Goal: Task Accomplishment & Management: Complete application form

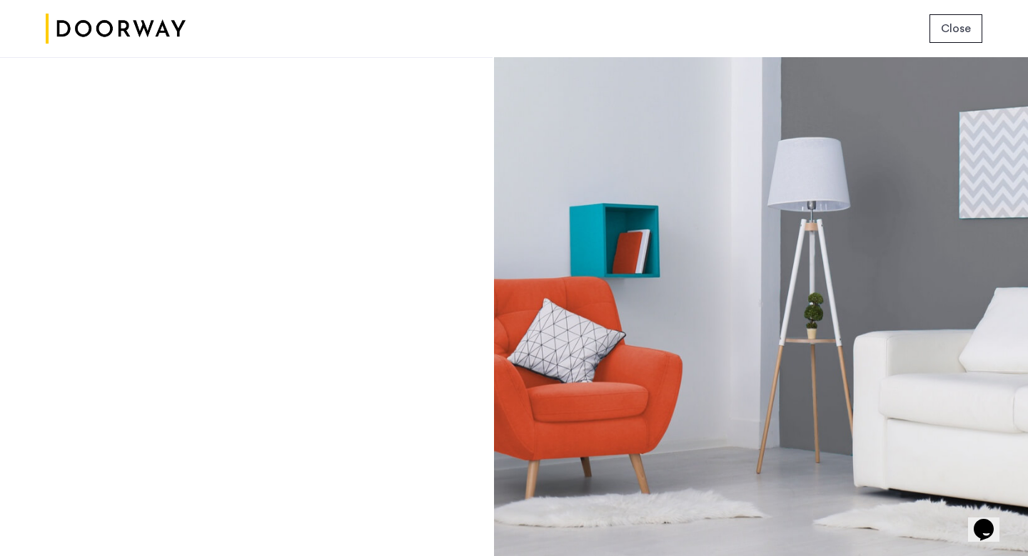
click at [953, 28] on span "Close" at bounding box center [956, 28] width 30 height 17
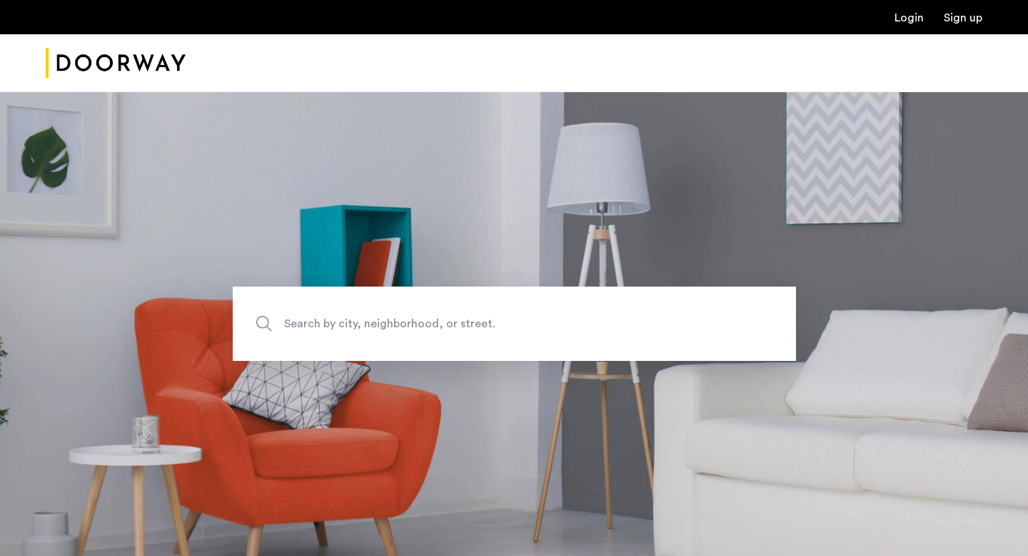
click at [452, 324] on span "Search by city, neighborhood, or street." at bounding box center [481, 323] width 394 height 19
click at [452, 324] on input "Search by city, neighborhood, or street." at bounding box center [514, 323] width 563 height 74
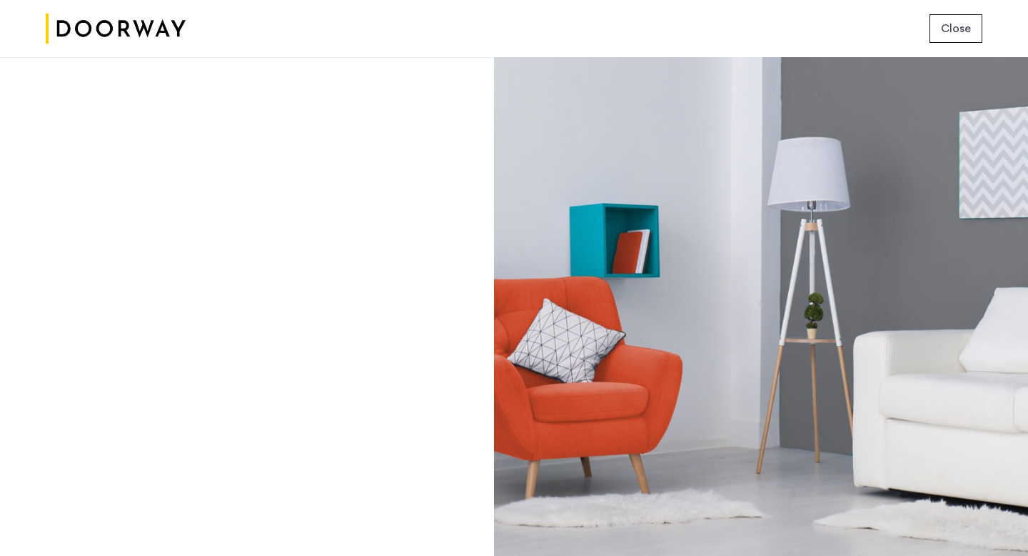
click at [124, 36] on img at bounding box center [116, 29] width 140 height 54
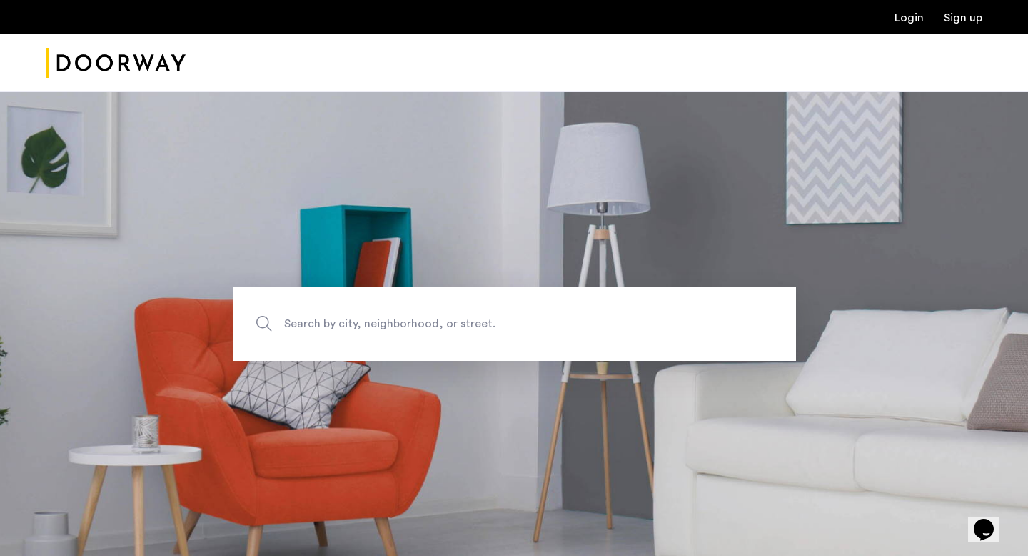
click at [906, 16] on link "Login" at bounding box center [909, 17] width 29 height 11
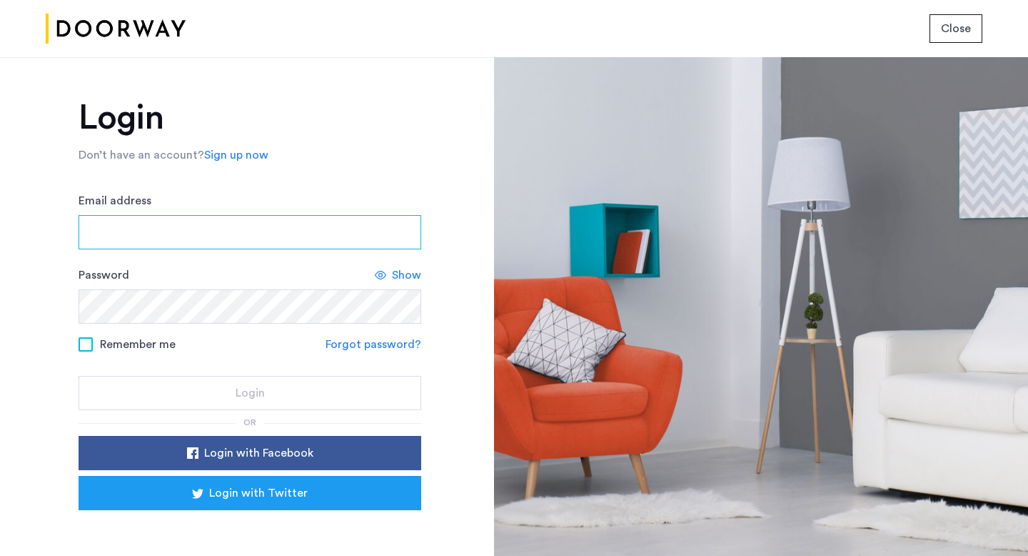
click at [244, 236] on input "Email address" at bounding box center [250, 232] width 343 height 34
type input "**********"
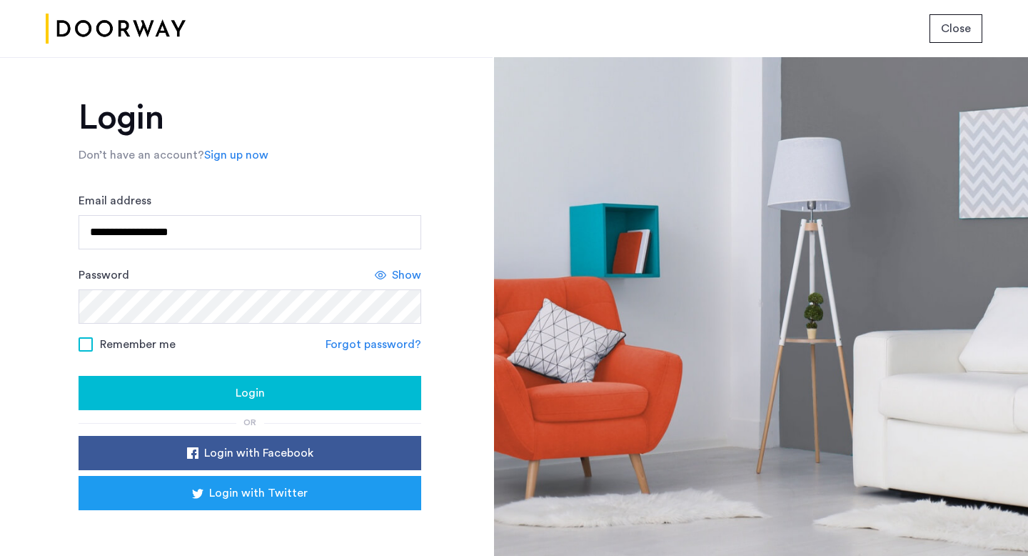
click at [232, 395] on div "Login" at bounding box center [250, 392] width 320 height 17
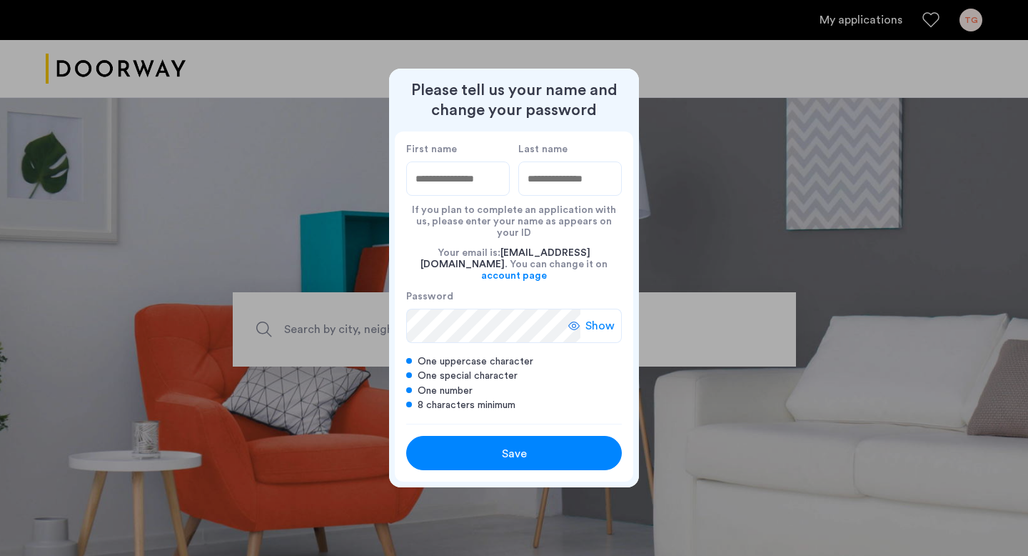
click at [462, 194] on input "First name" at bounding box center [458, 178] width 104 height 34
type input "****"
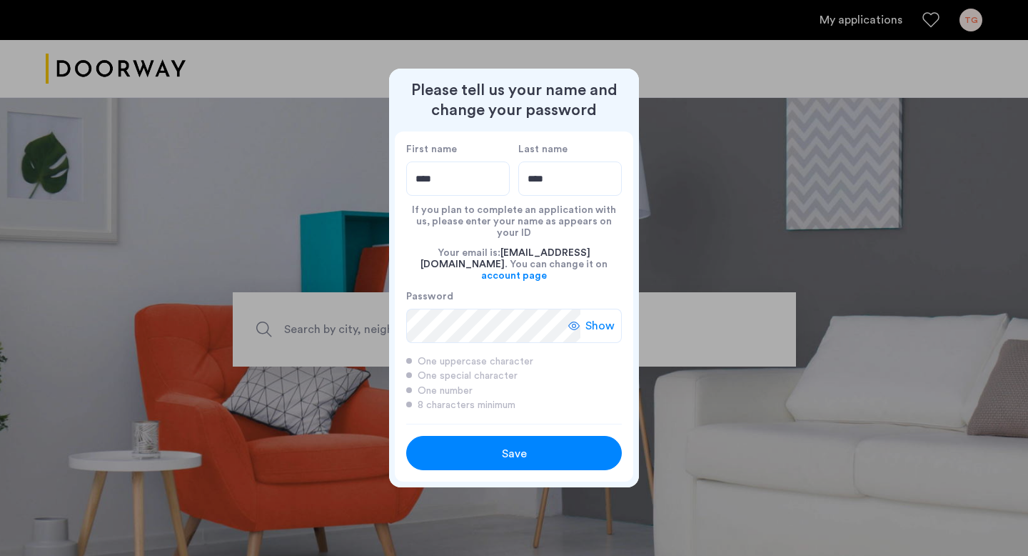
click at [590, 317] on span "Show" at bounding box center [600, 325] width 29 height 17
click at [547, 448] on div "Save" at bounding box center [514, 453] width 137 height 17
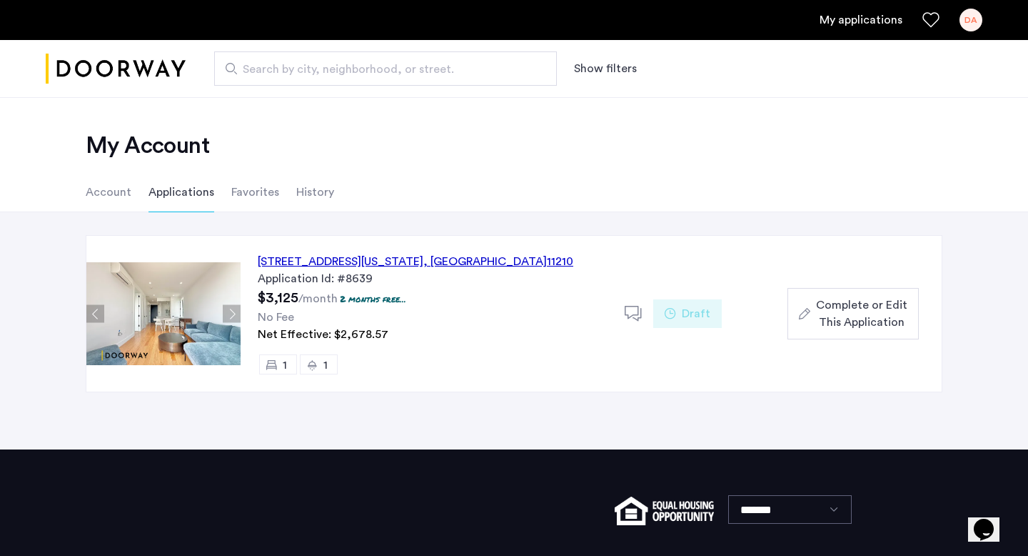
click at [847, 321] on span "Complete or Edit This Application" at bounding box center [861, 313] width 91 height 34
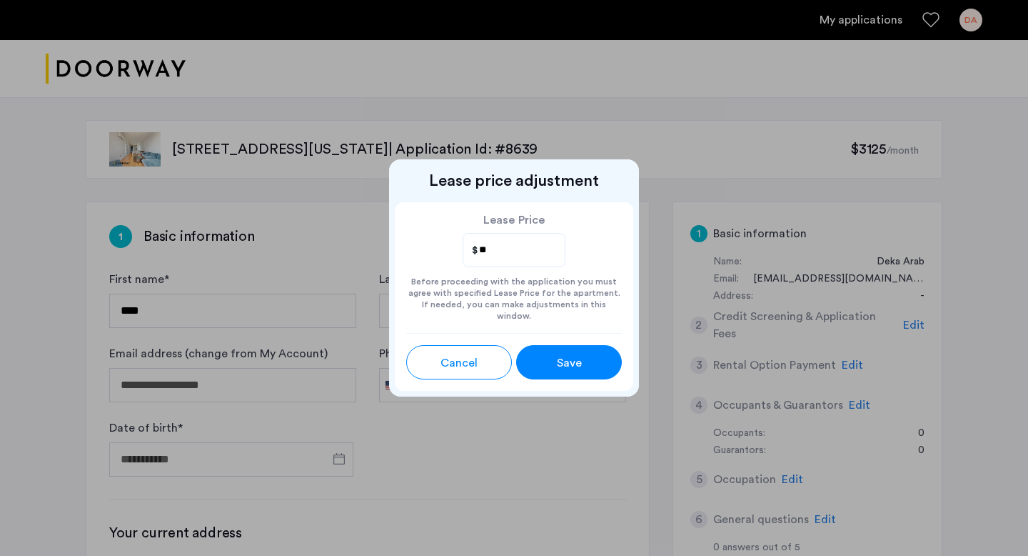
type input "*"
type input "****"
click at [558, 368] on button "Save" at bounding box center [569, 362] width 106 height 34
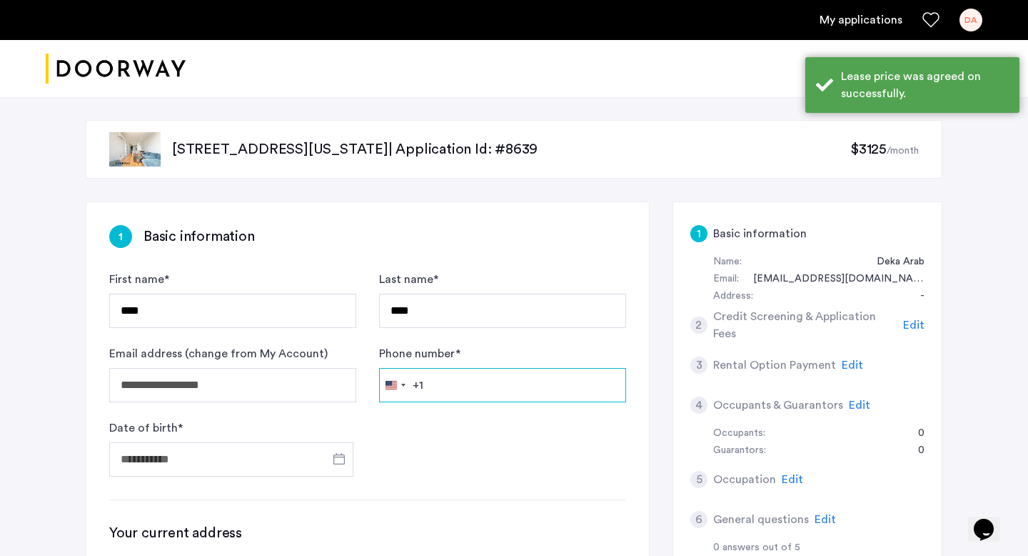
click at [485, 368] on input "Phone number *" at bounding box center [502, 385] width 247 height 34
type input "**"
click at [402, 383] on div "Selected country" at bounding box center [403, 384] width 4 height 3
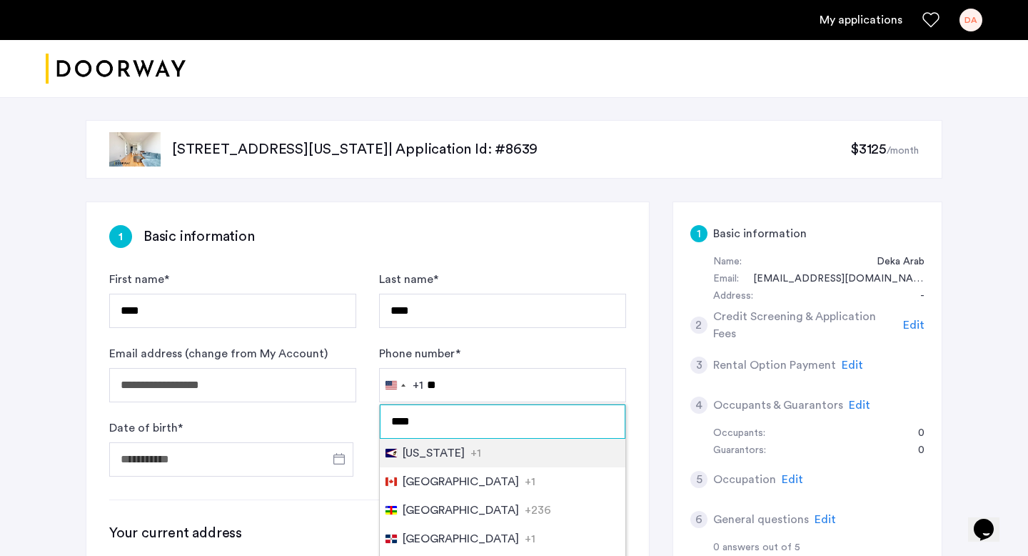
type input "*****"
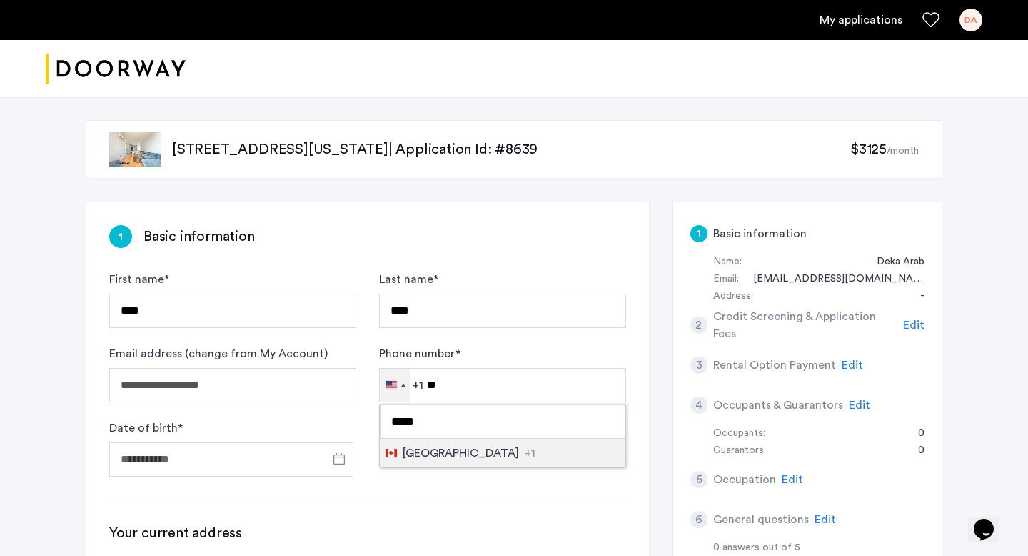
click at [459, 455] on li "Canada +1" at bounding box center [503, 452] width 246 height 29
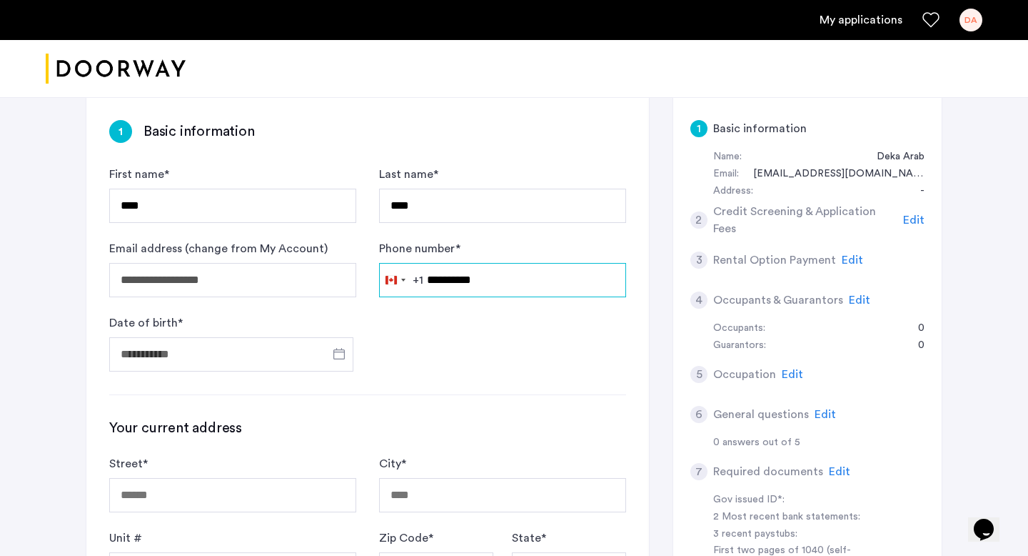
scroll to position [131, 0]
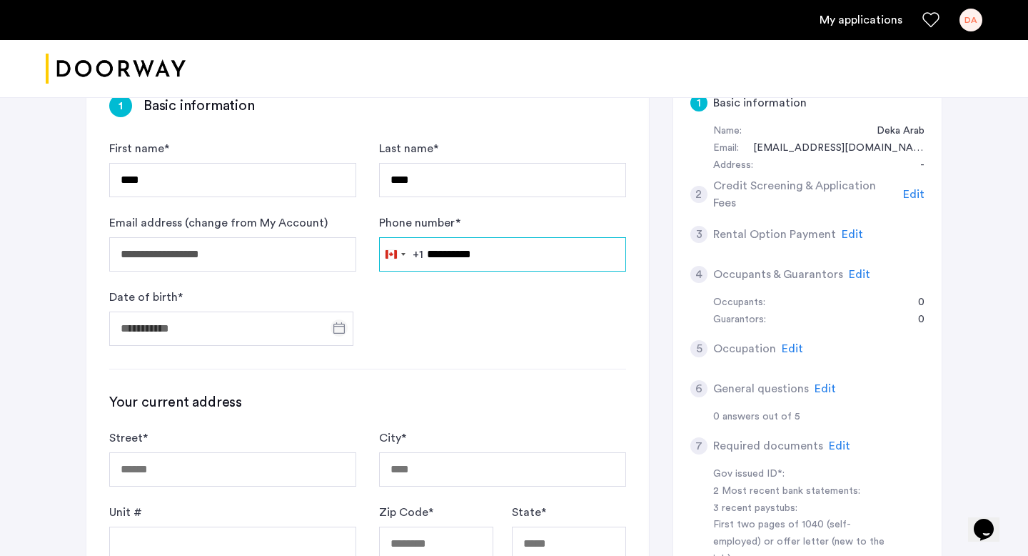
type input "**********"
click at [334, 327] on span "Open calendar" at bounding box center [339, 328] width 34 height 34
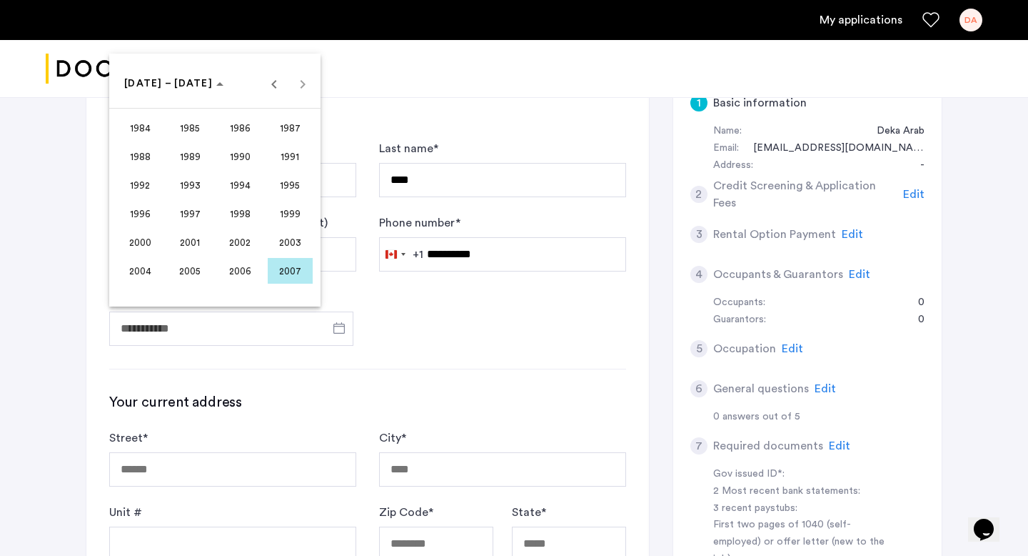
click at [193, 214] on span "1997" at bounding box center [190, 214] width 45 height 26
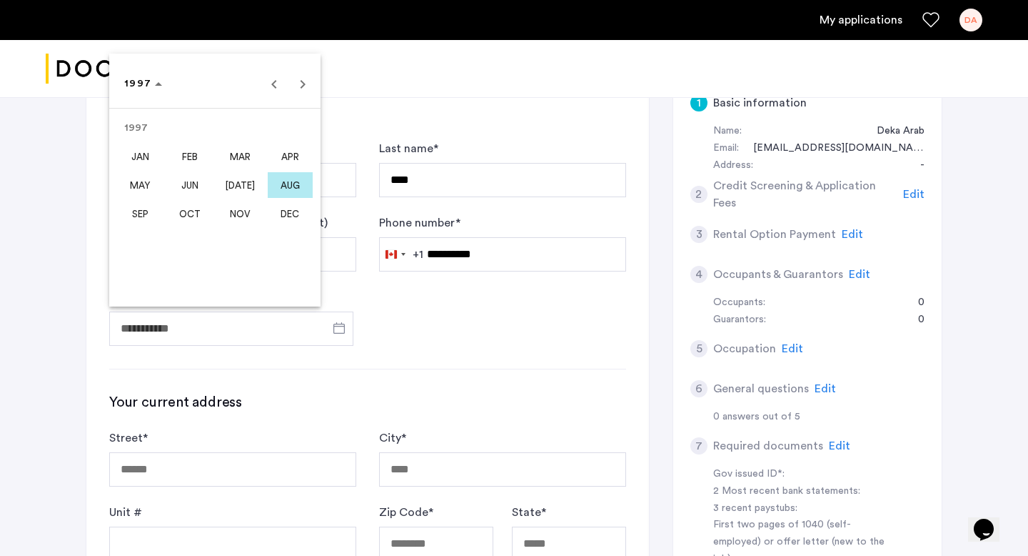
click at [154, 175] on span "MAY" at bounding box center [140, 185] width 45 height 26
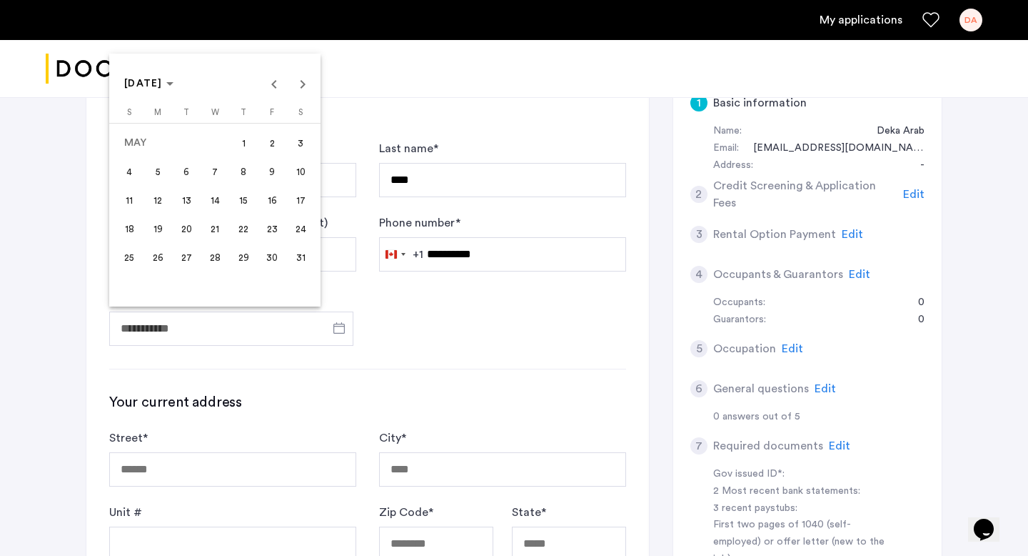
click at [212, 255] on span "28" at bounding box center [215, 257] width 26 height 26
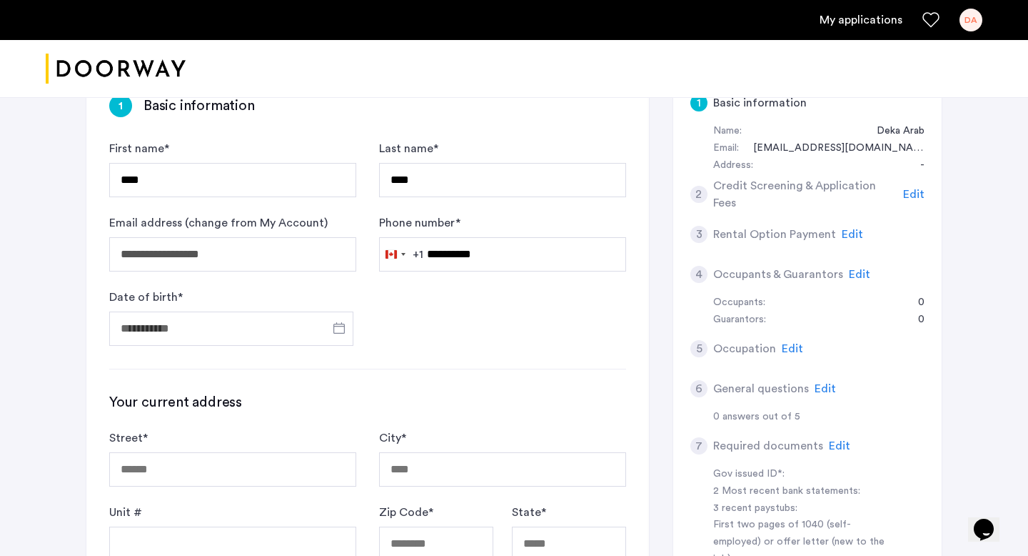
type input "**********"
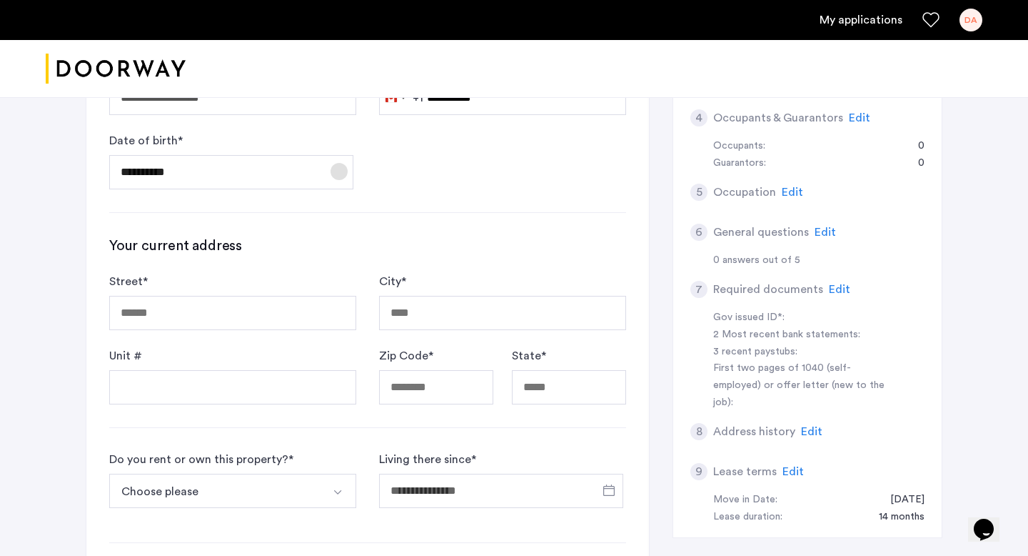
scroll to position [305, 0]
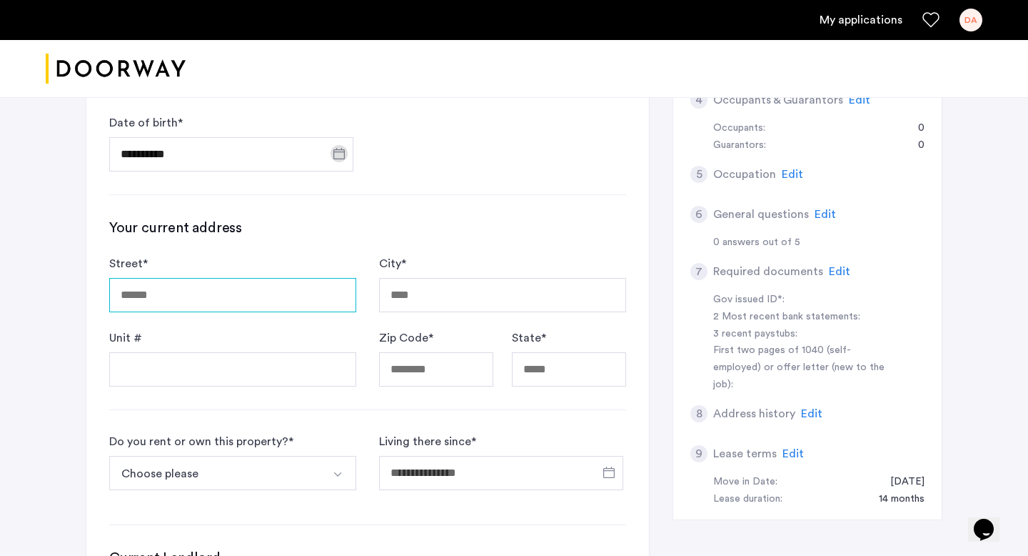
click at [254, 290] on input "Street *" at bounding box center [232, 295] width 247 height 34
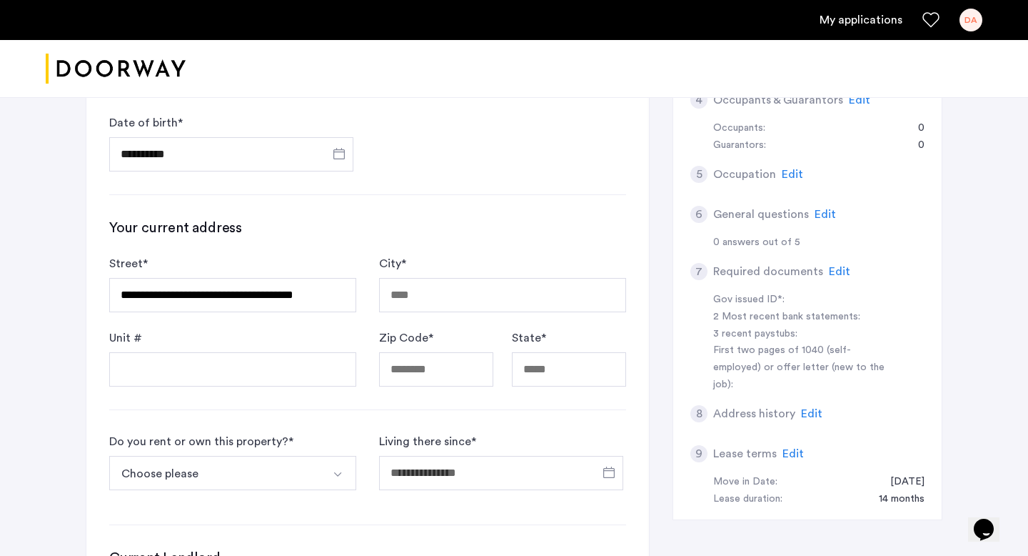
type input "**********"
type input "********"
type input "*****"
type input "**"
click at [251, 364] on input "Unit #" at bounding box center [232, 369] width 247 height 34
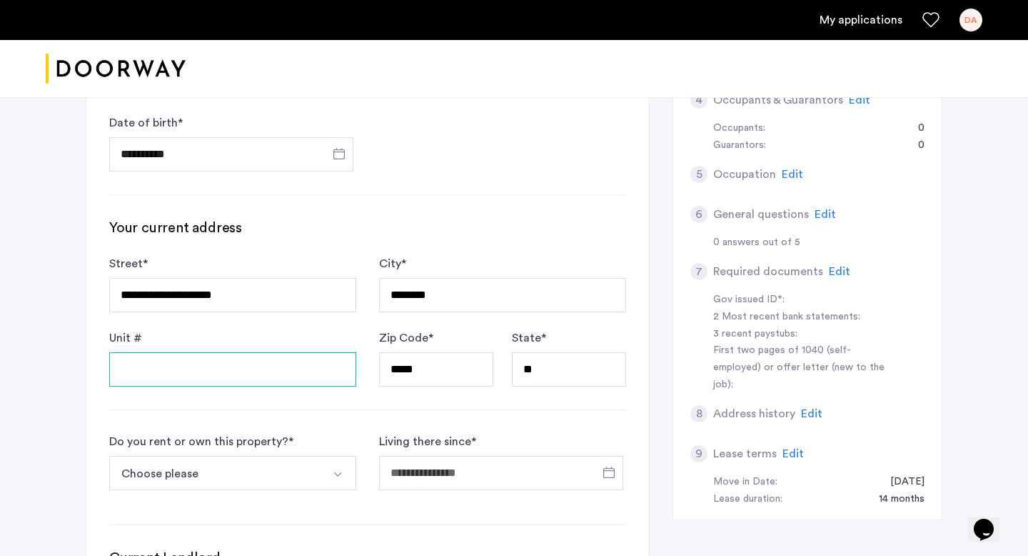
type input "*"
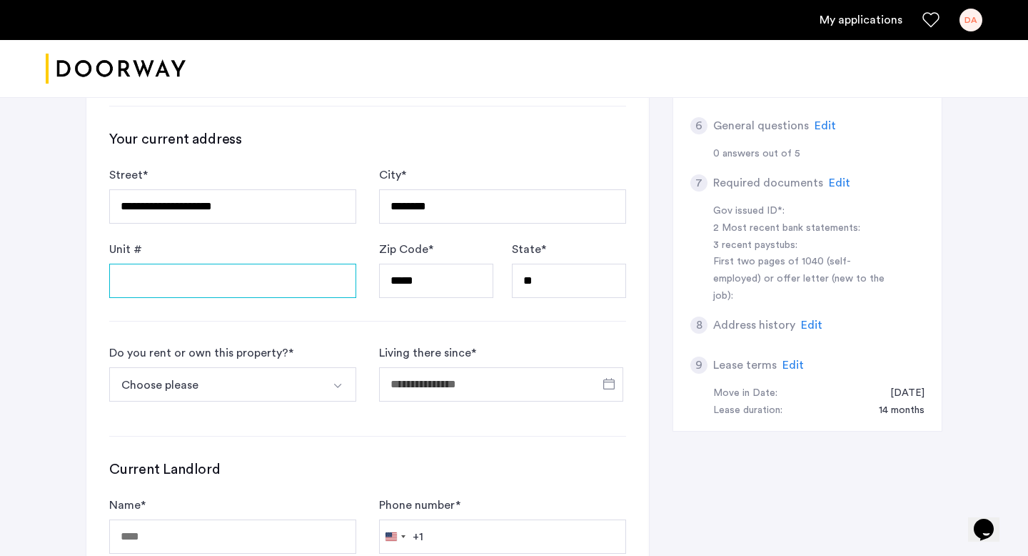
scroll to position [424, 0]
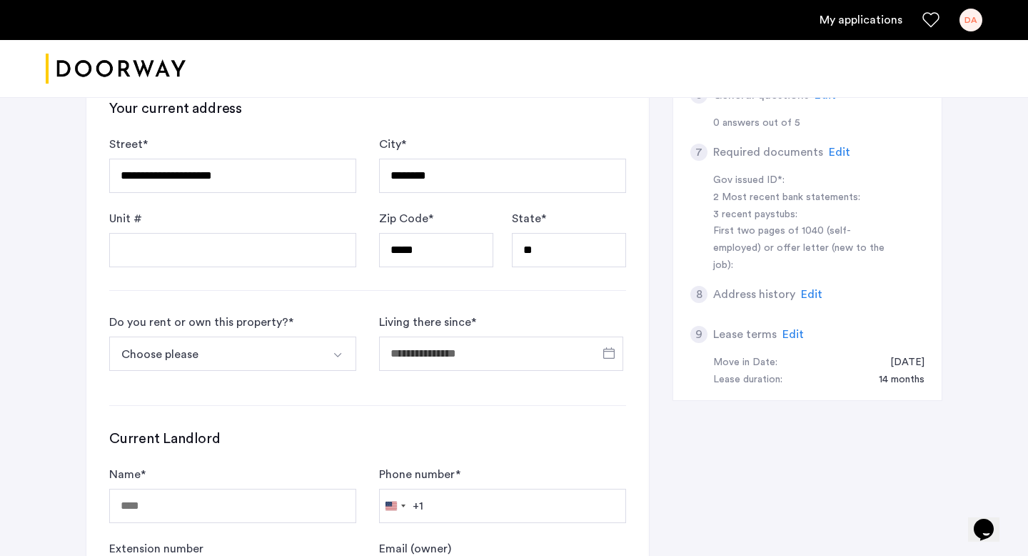
click at [272, 346] on button "Choose please" at bounding box center [216, 353] width 214 height 34
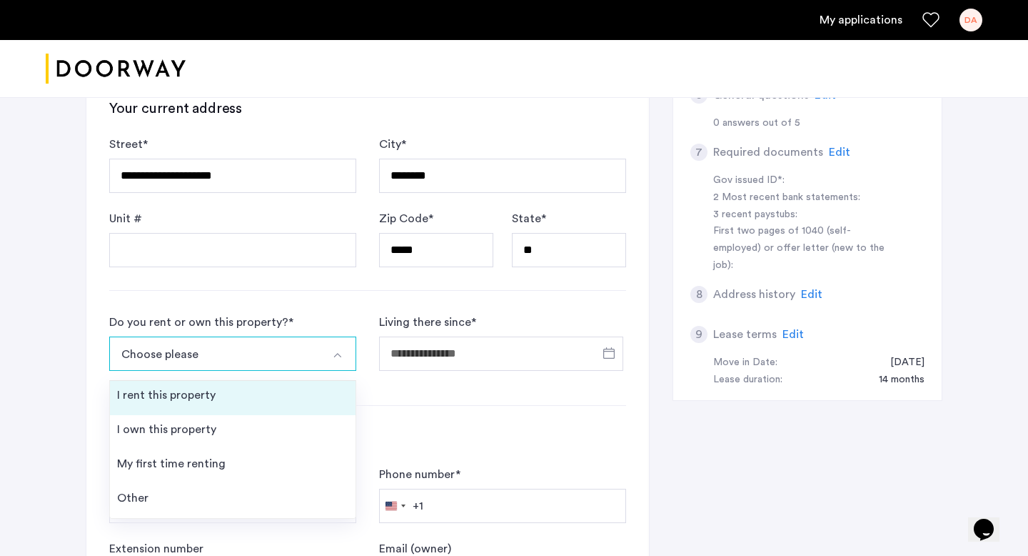
click at [246, 402] on li "I rent this property" at bounding box center [233, 398] width 246 height 34
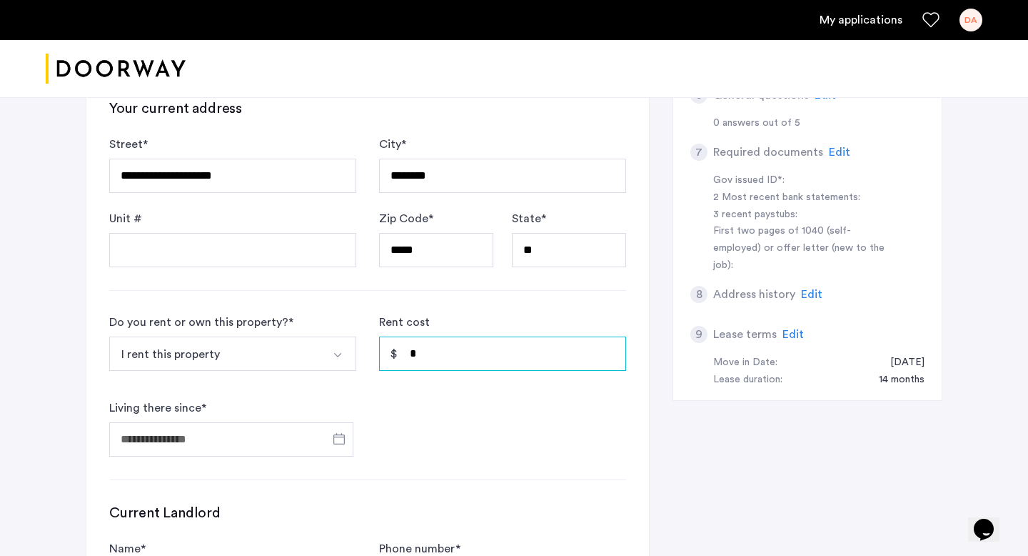
click at [444, 356] on input "*" at bounding box center [502, 353] width 247 height 34
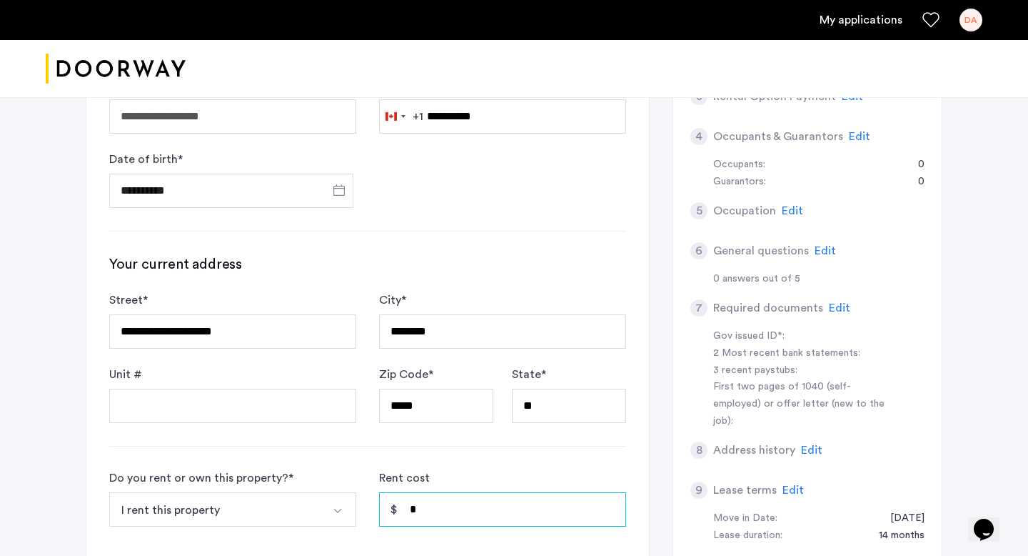
scroll to position [160, 0]
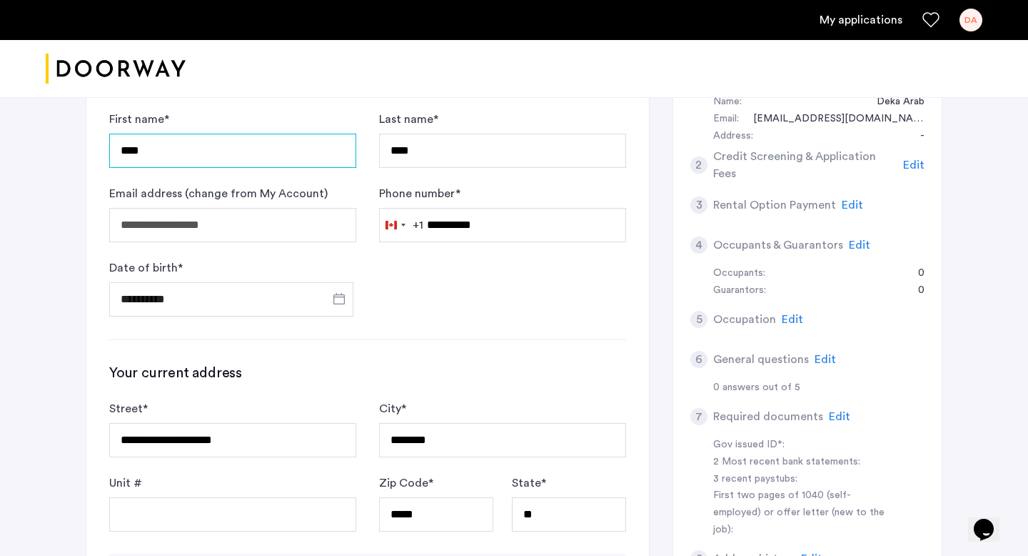
click at [179, 141] on input "****" at bounding box center [232, 151] width 247 height 34
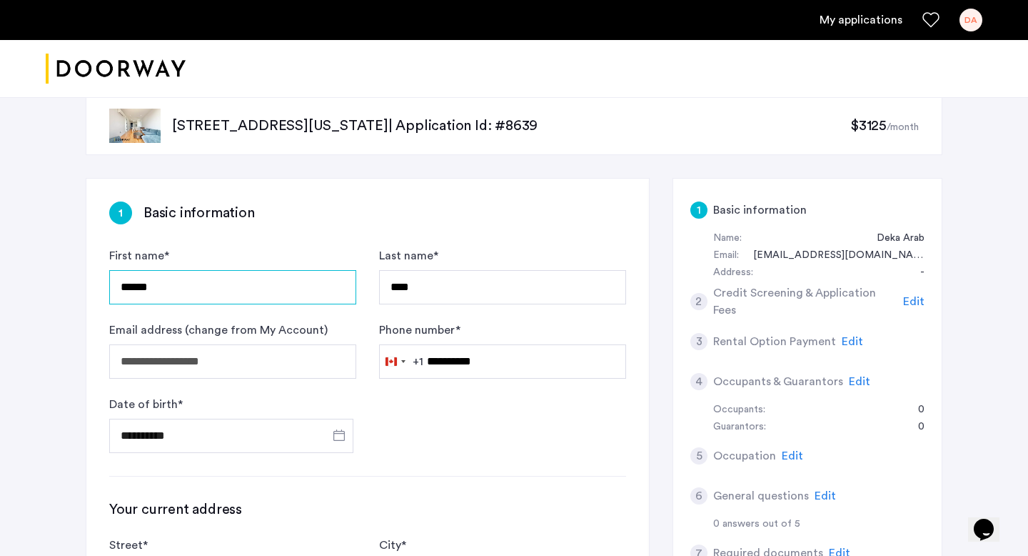
scroll to position [0, 0]
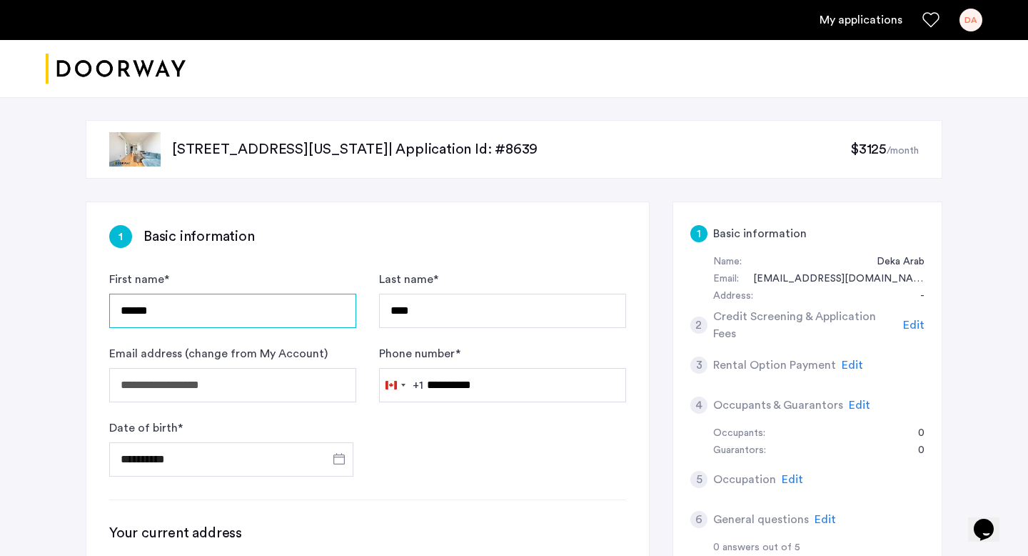
type input "******"
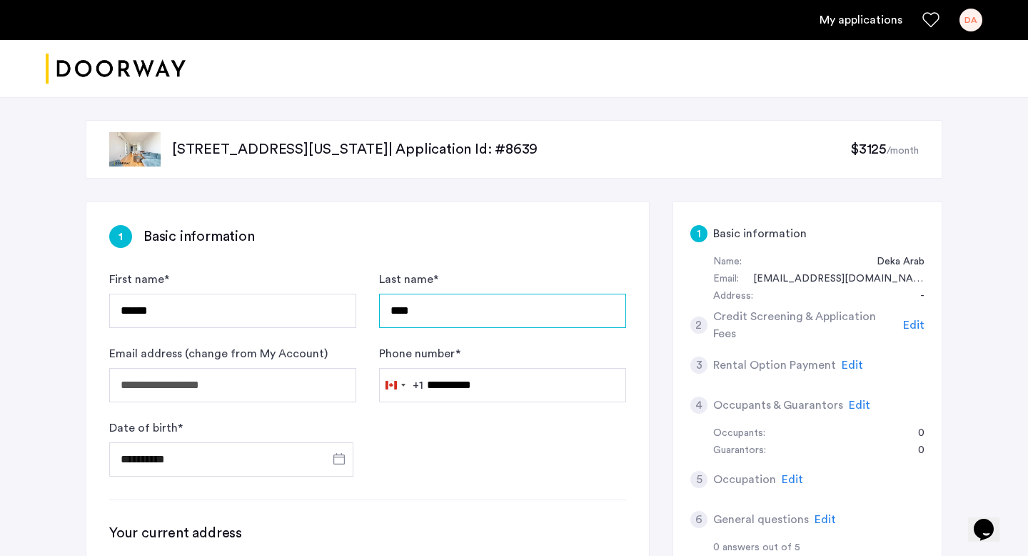
type input "****"
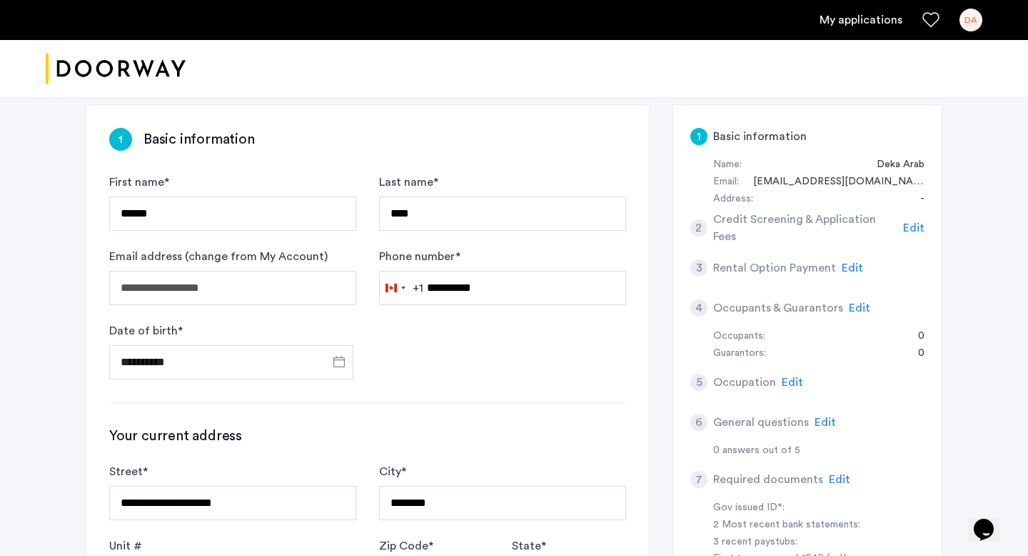
scroll to position [116, 0]
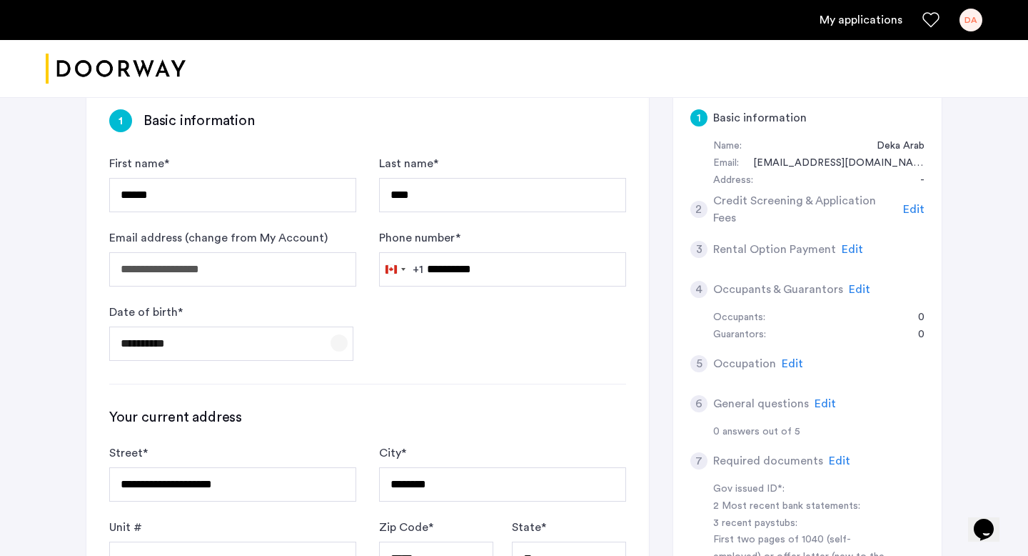
click at [332, 342] on span "Open calendar" at bounding box center [339, 343] width 34 height 34
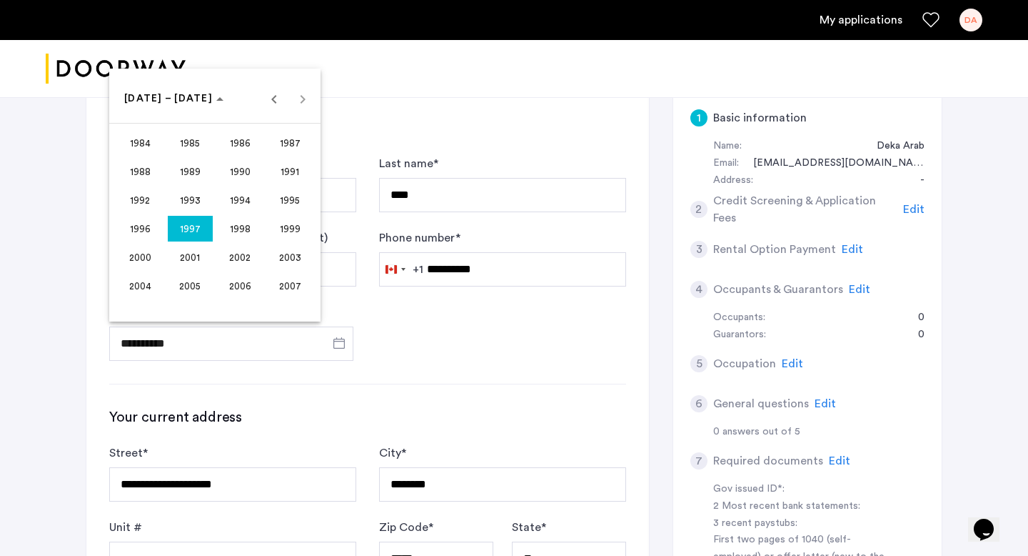
click at [248, 203] on span "1994" at bounding box center [240, 200] width 45 height 26
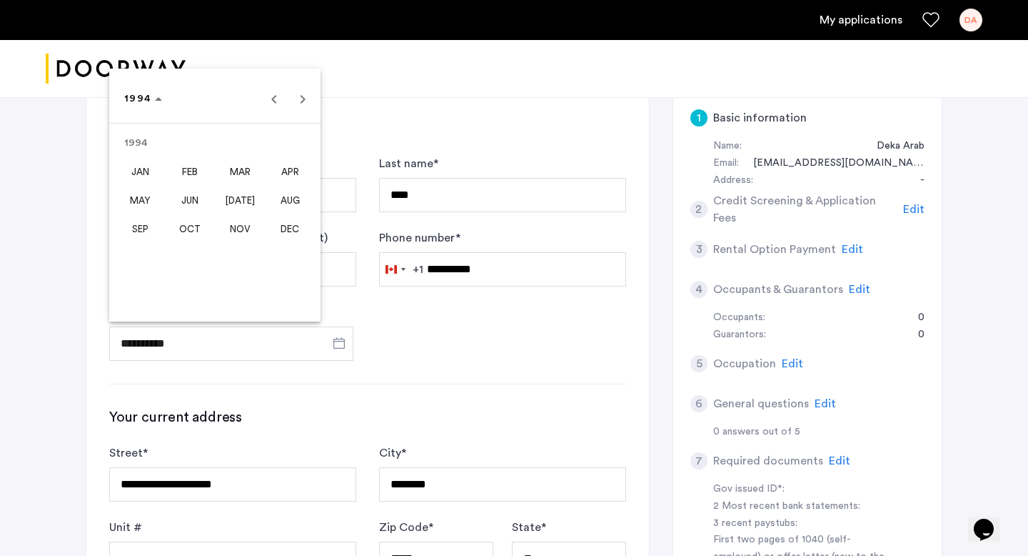
click at [237, 169] on span "MAR" at bounding box center [240, 172] width 45 height 26
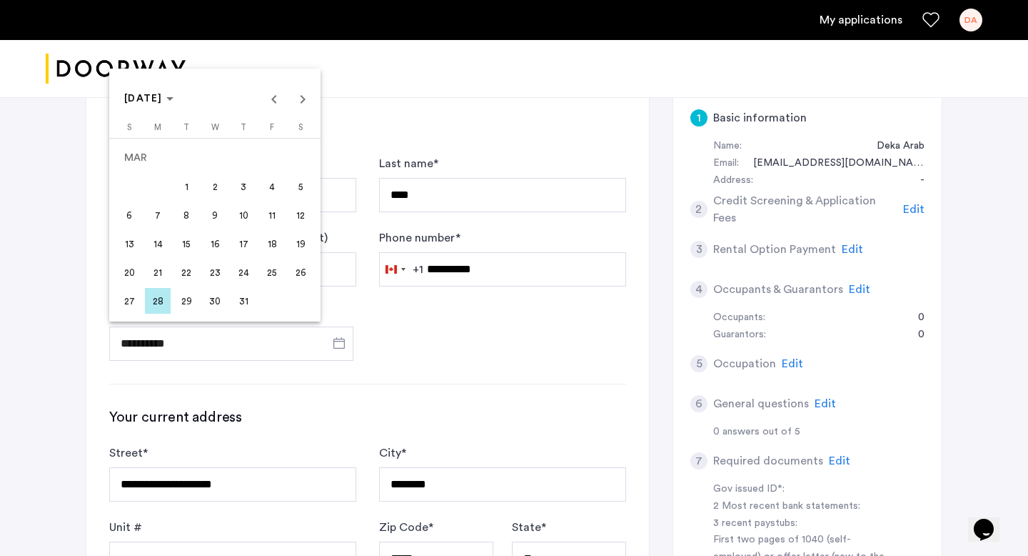
click at [305, 246] on span "19" at bounding box center [301, 244] width 26 height 26
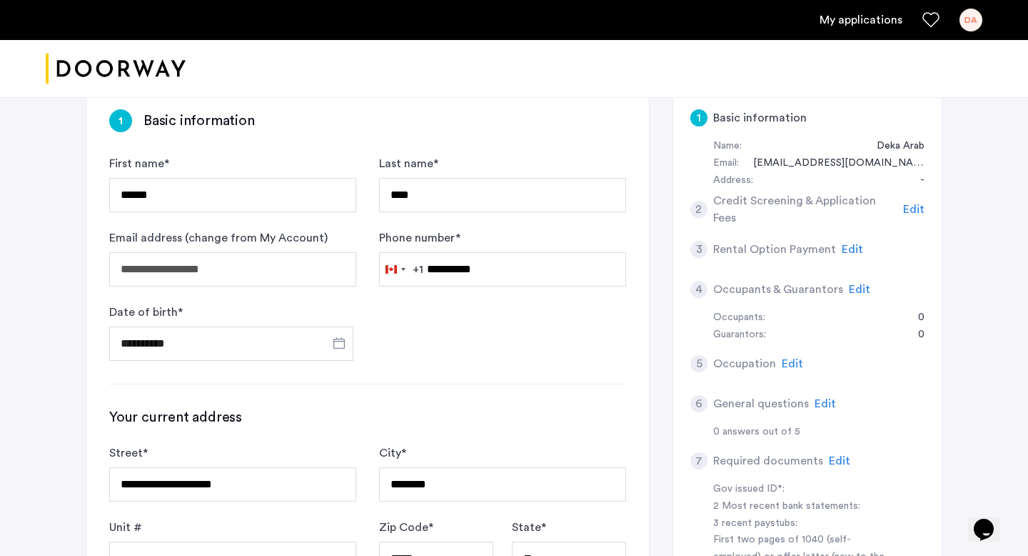
type input "**********"
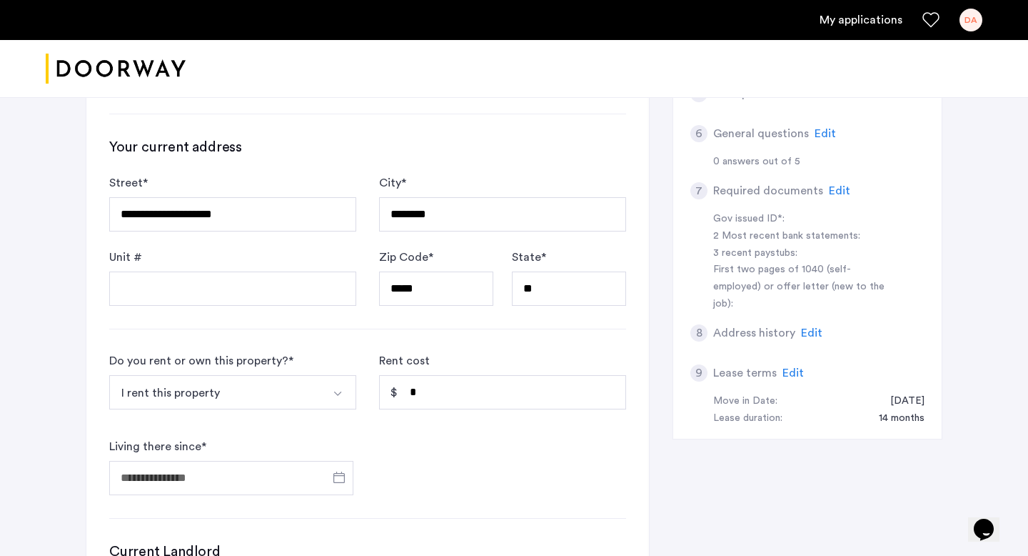
scroll to position [394, 0]
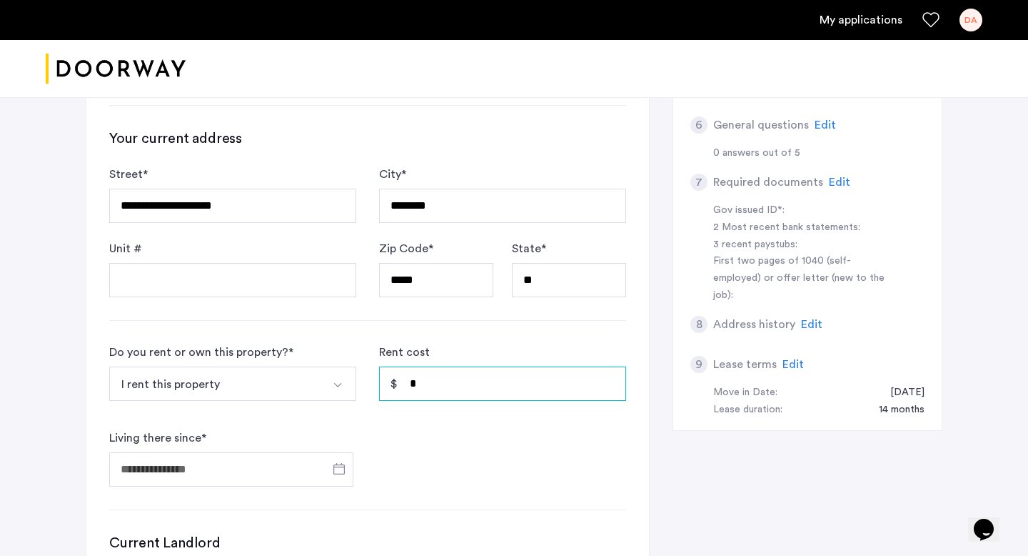
click at [436, 383] on input "*" at bounding box center [502, 383] width 247 height 34
type input "*****"
click at [80, 422] on div "**********" at bounding box center [514, 265] width 900 height 1125
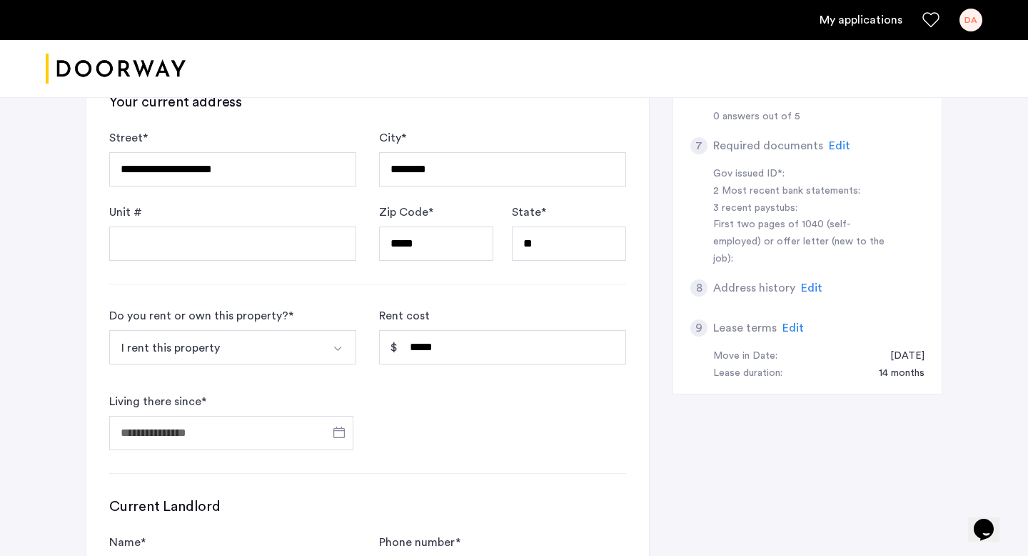
scroll to position [452, 0]
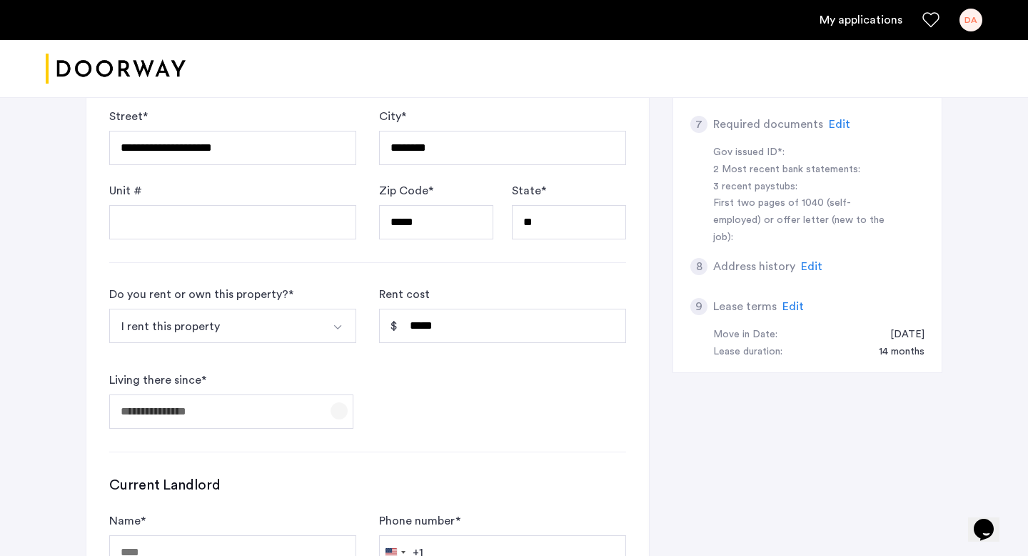
click at [343, 409] on span "Open calendar" at bounding box center [339, 410] width 34 height 34
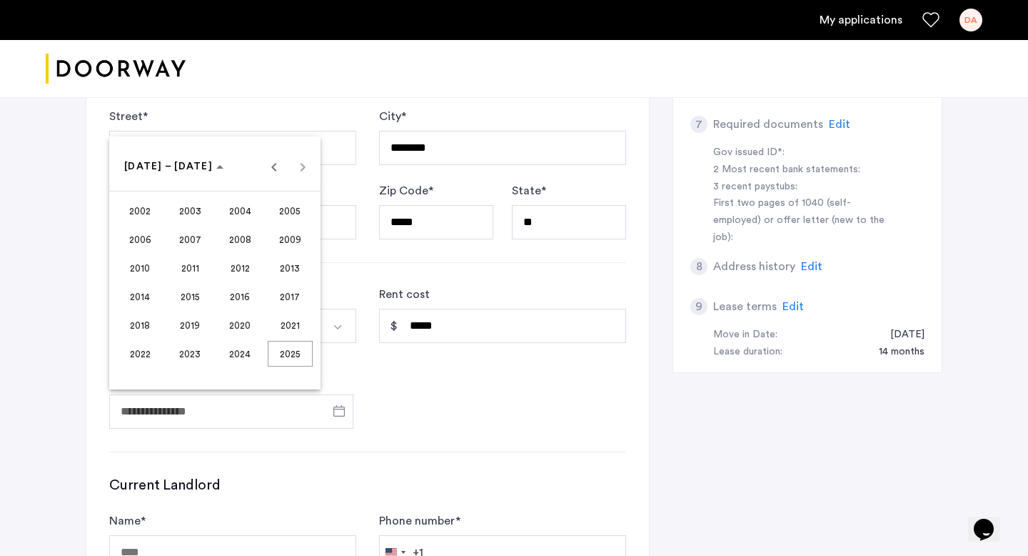
click at [247, 349] on span "2024" at bounding box center [240, 354] width 45 height 26
click at [200, 262] on span "JUN" at bounding box center [190, 268] width 45 height 26
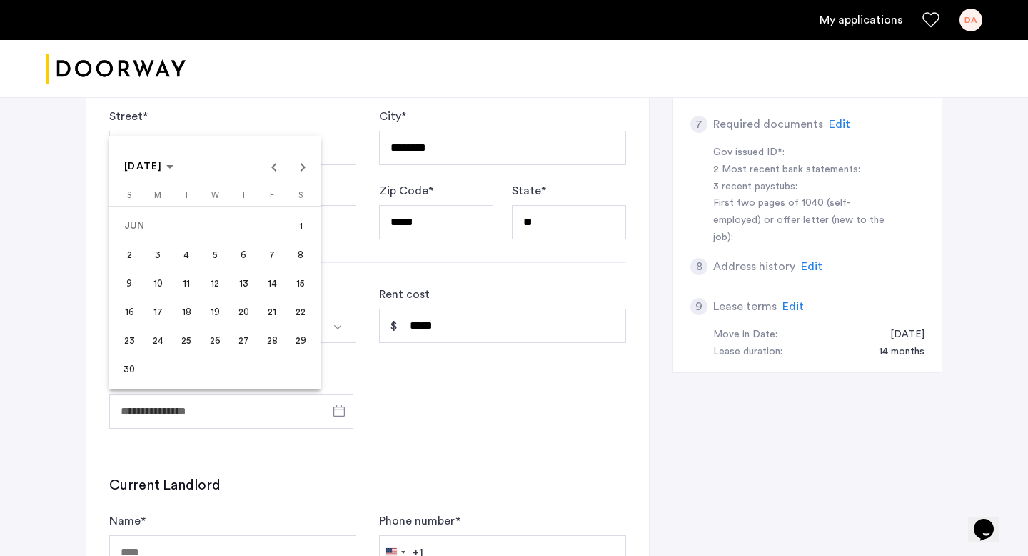
click at [160, 311] on span "17" at bounding box center [158, 312] width 26 height 26
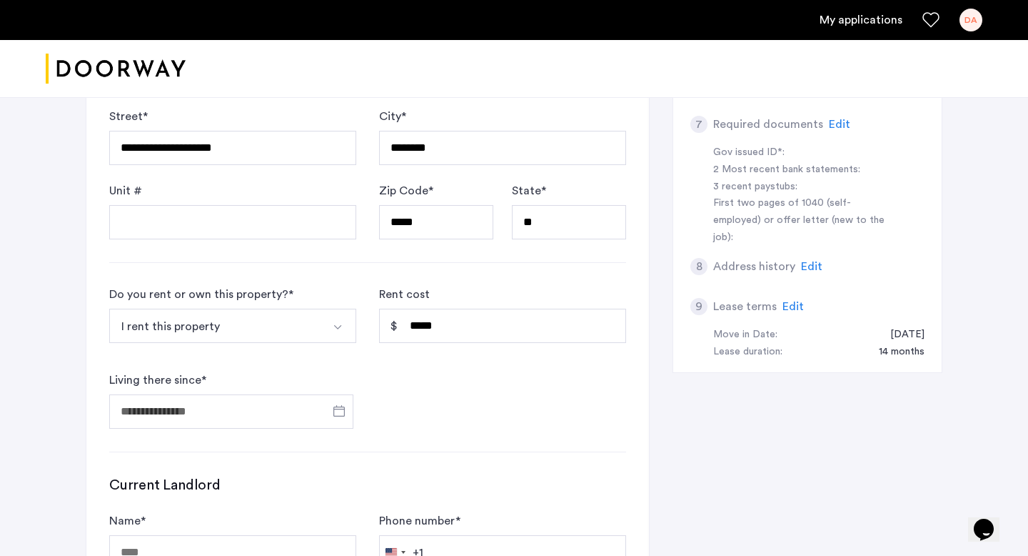
type input "**********"
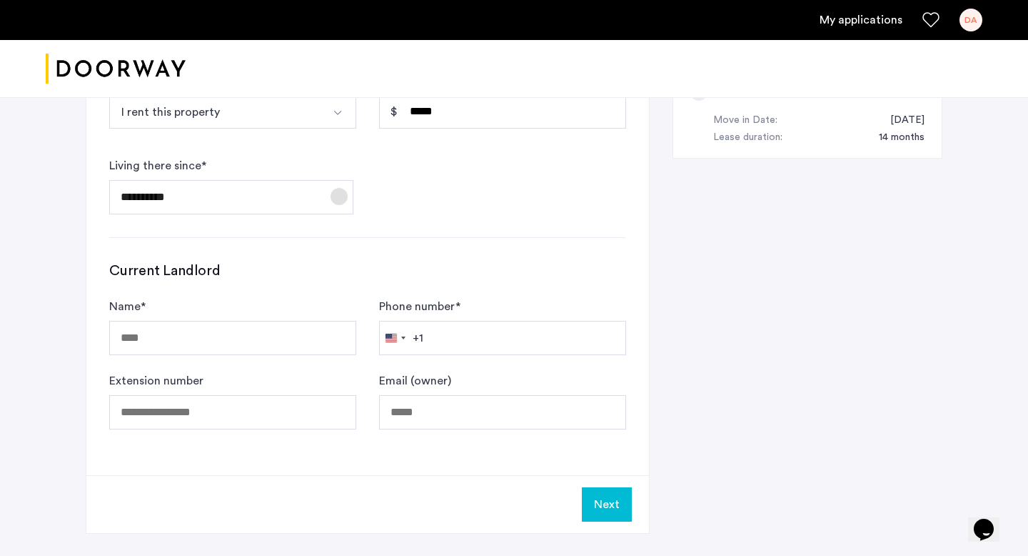
scroll to position [668, 0]
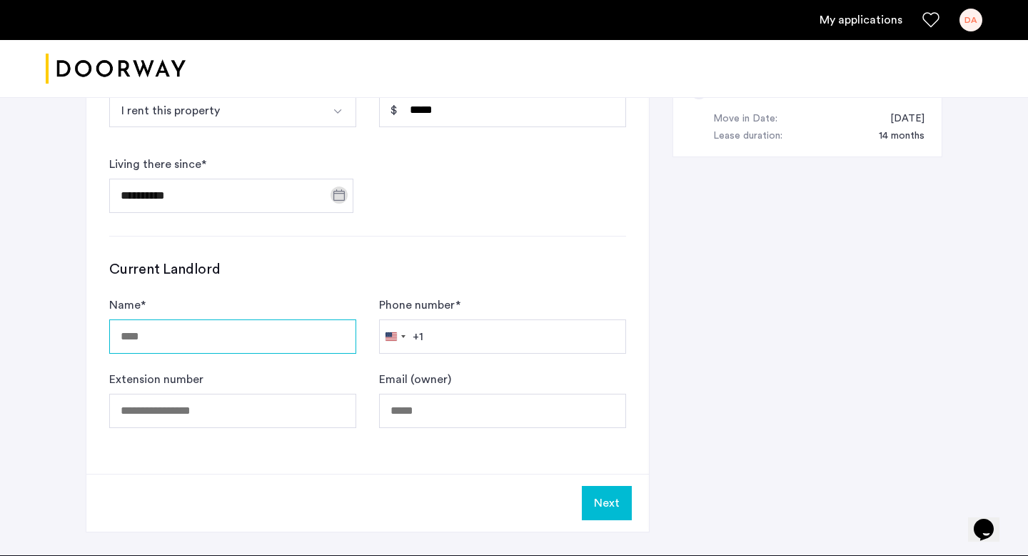
click at [153, 344] on input "Name *" at bounding box center [232, 336] width 247 height 34
type input "********"
click at [451, 334] on input "Phone number *" at bounding box center [502, 336] width 247 height 34
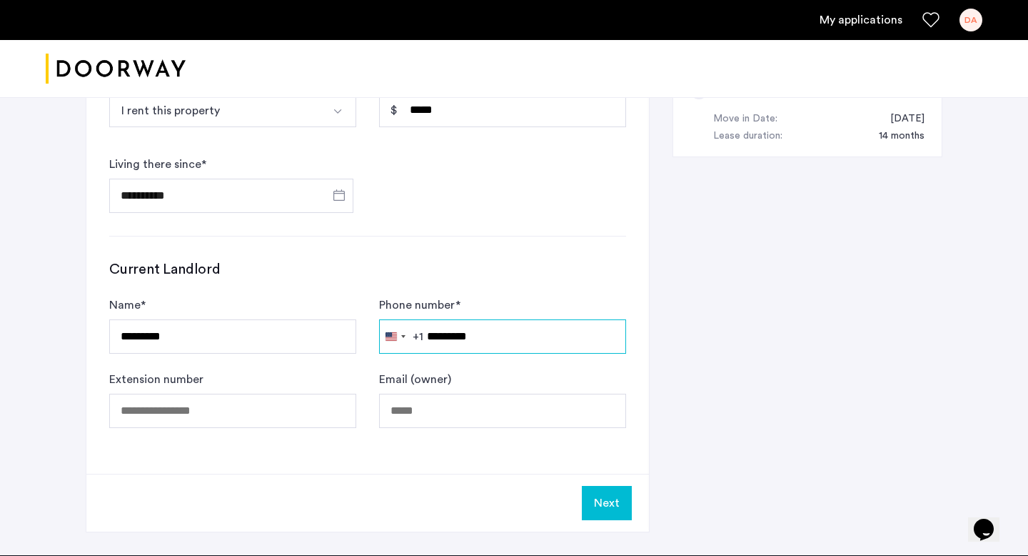
type input "**********"
click at [616, 510] on button "Next" at bounding box center [607, 503] width 50 height 34
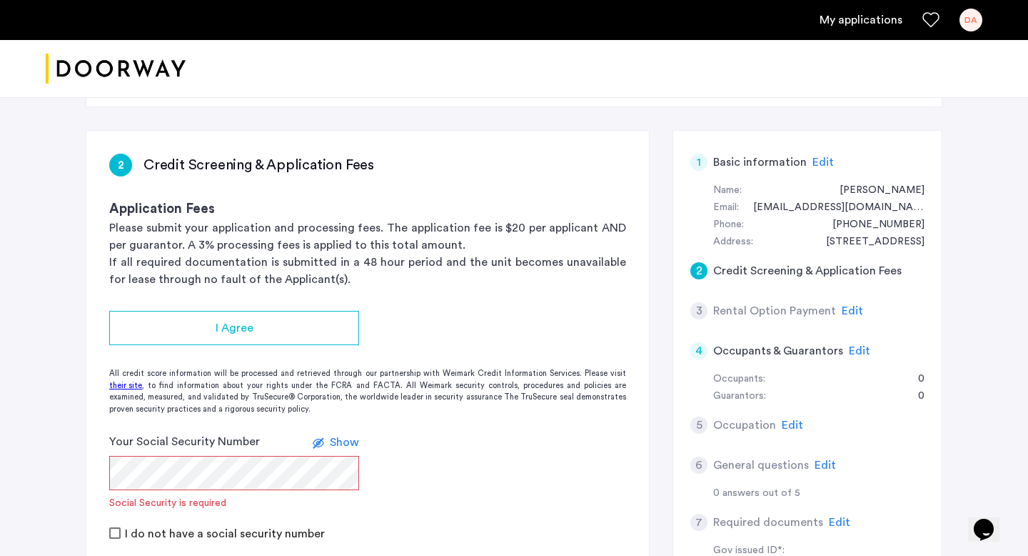
scroll to position [77, 0]
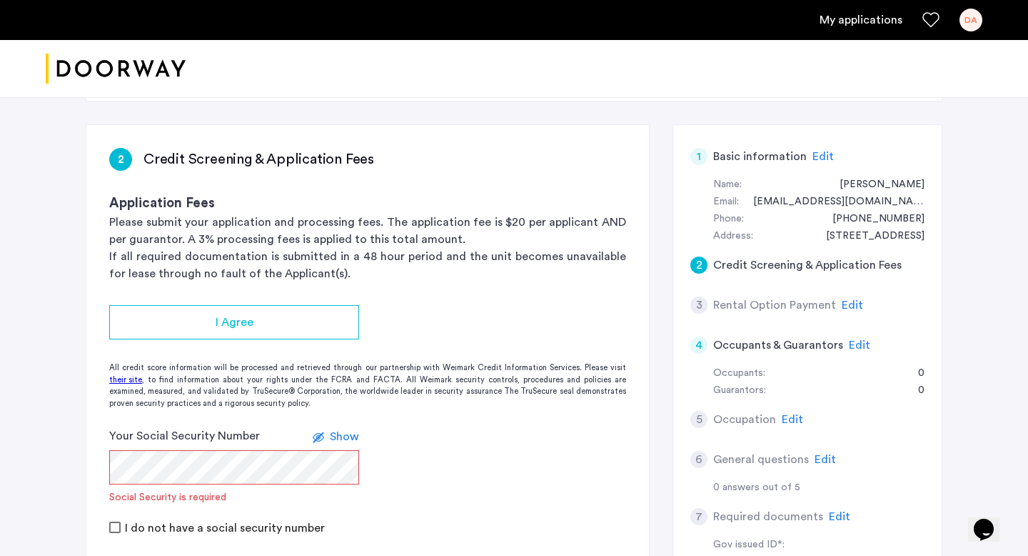
click at [850, 301] on span "Edit" at bounding box center [852, 304] width 21 height 11
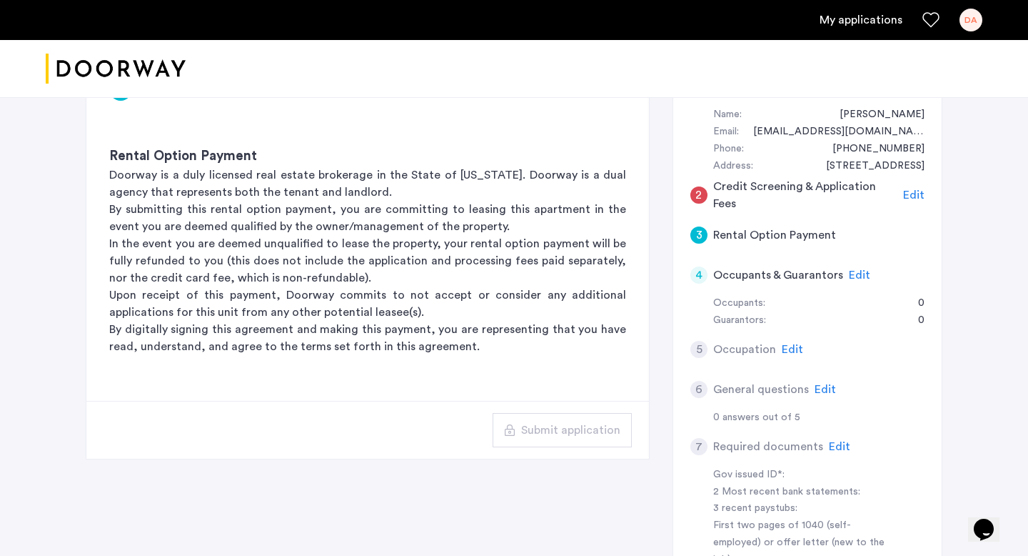
scroll to position [144, 0]
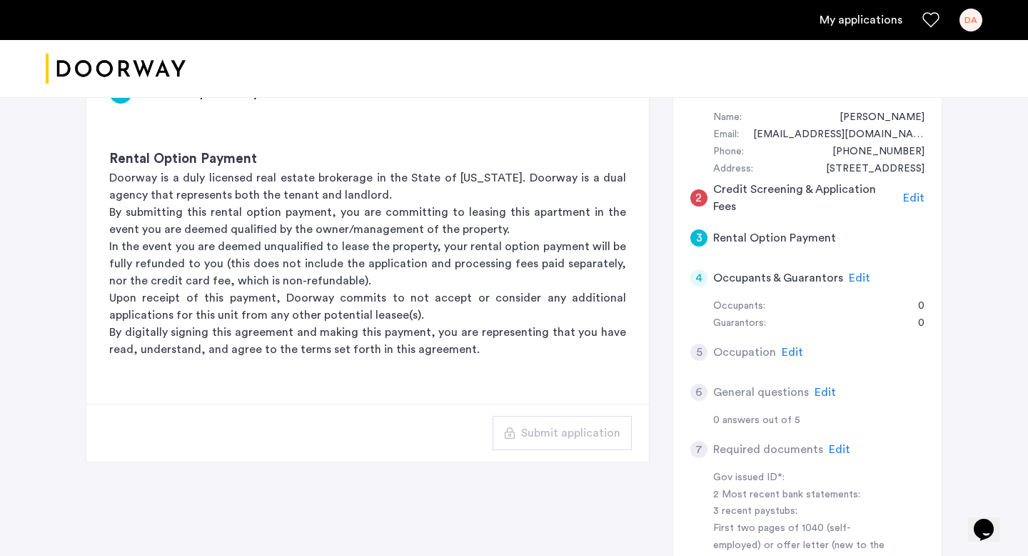
click at [910, 204] on span "Edit" at bounding box center [913, 197] width 21 height 11
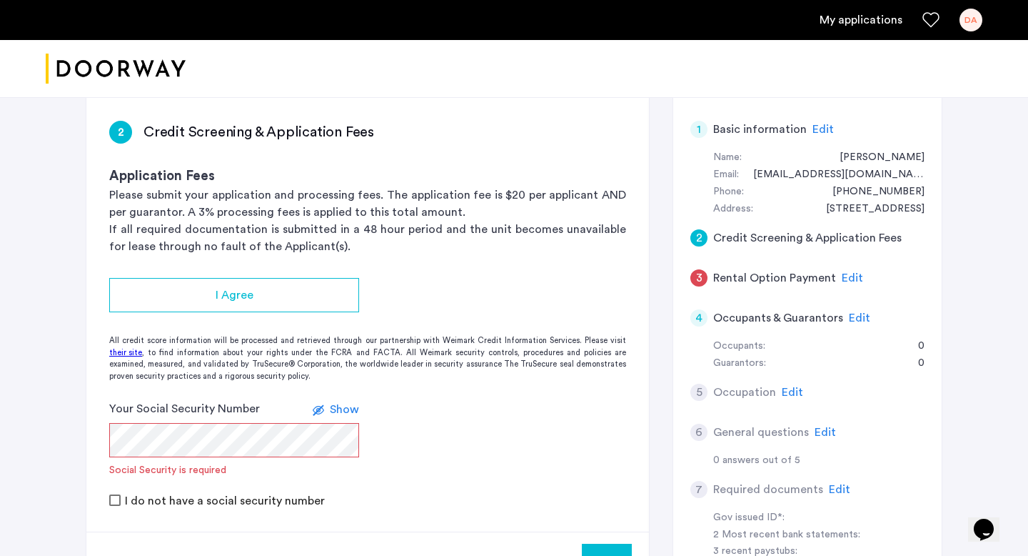
scroll to position [100, 0]
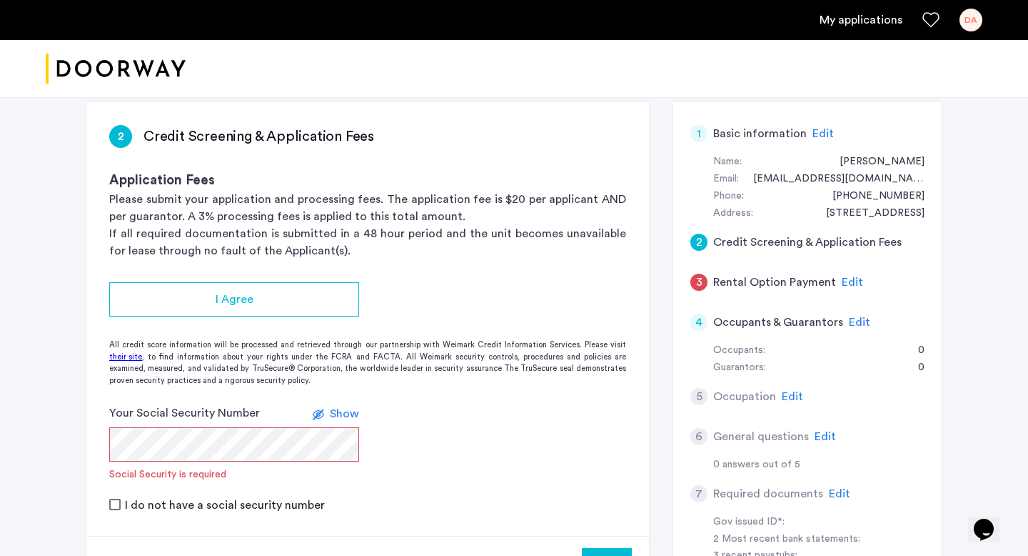
click at [818, 135] on span "Edit" at bounding box center [823, 133] width 21 height 11
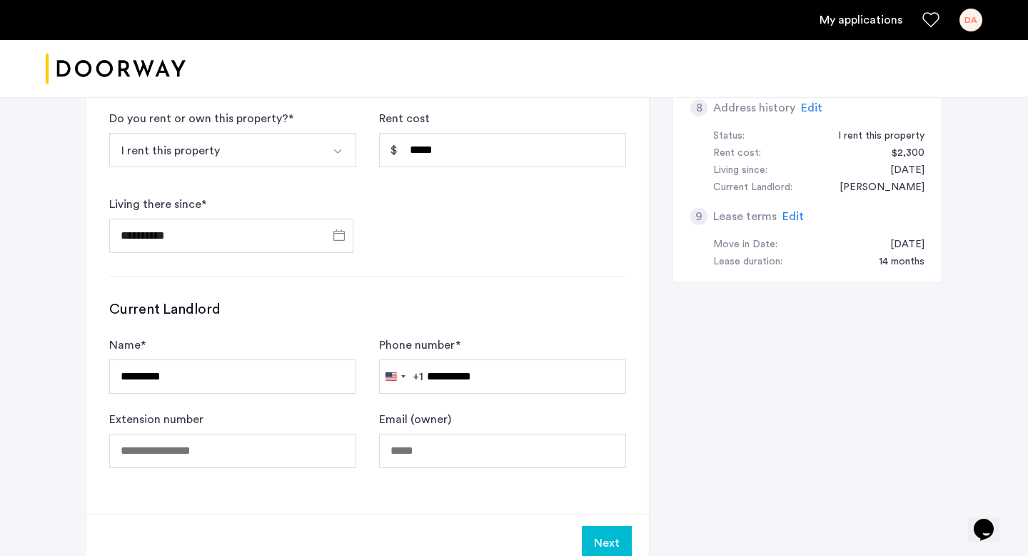
scroll to position [718, 0]
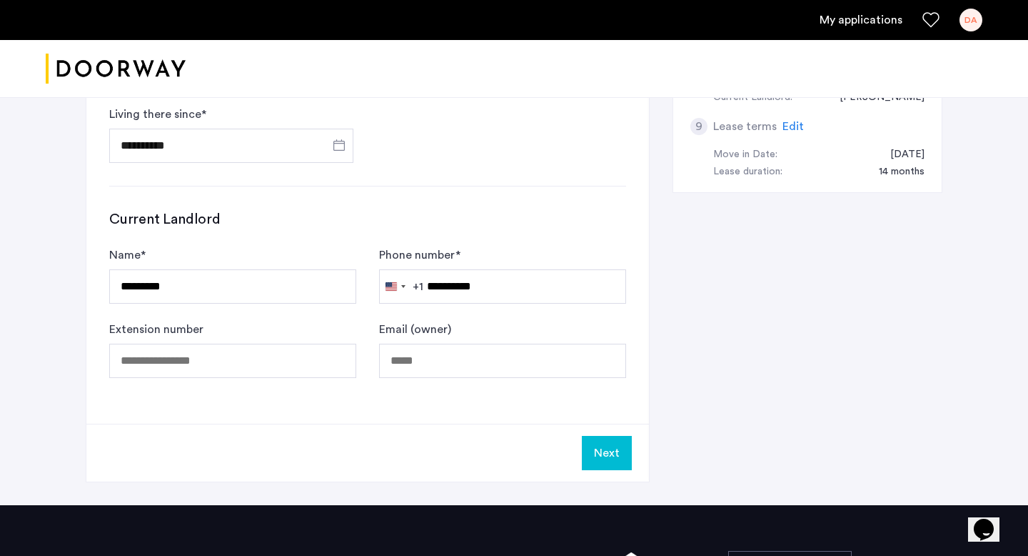
click at [609, 443] on button "Next" at bounding box center [607, 453] width 50 height 34
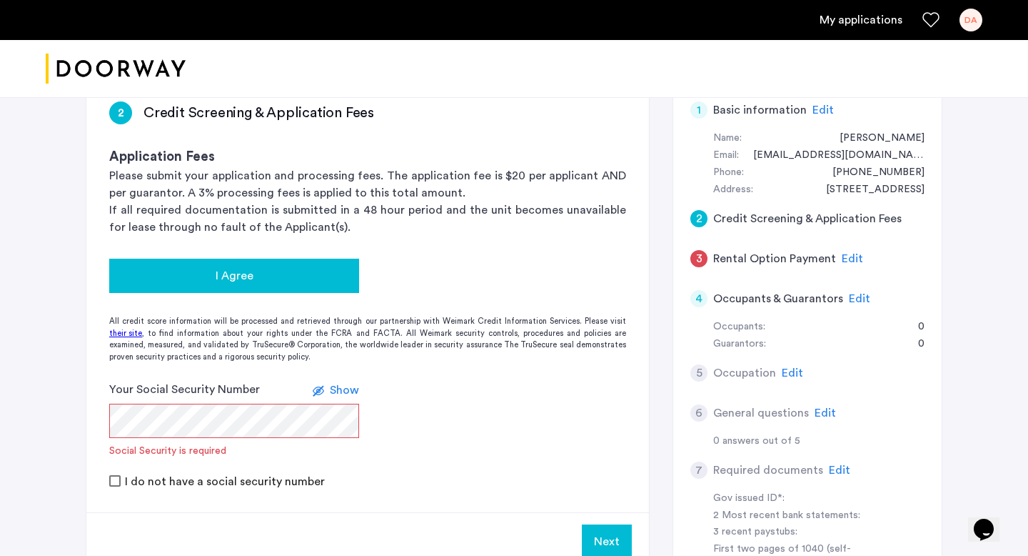
scroll to position [112, 0]
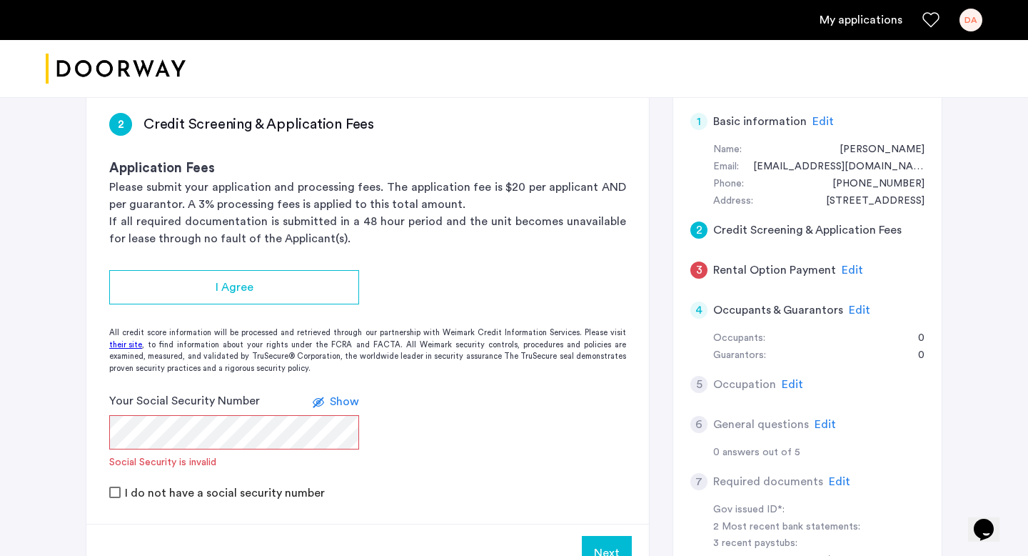
click at [359, 400] on span "Show" at bounding box center [344, 401] width 29 height 11
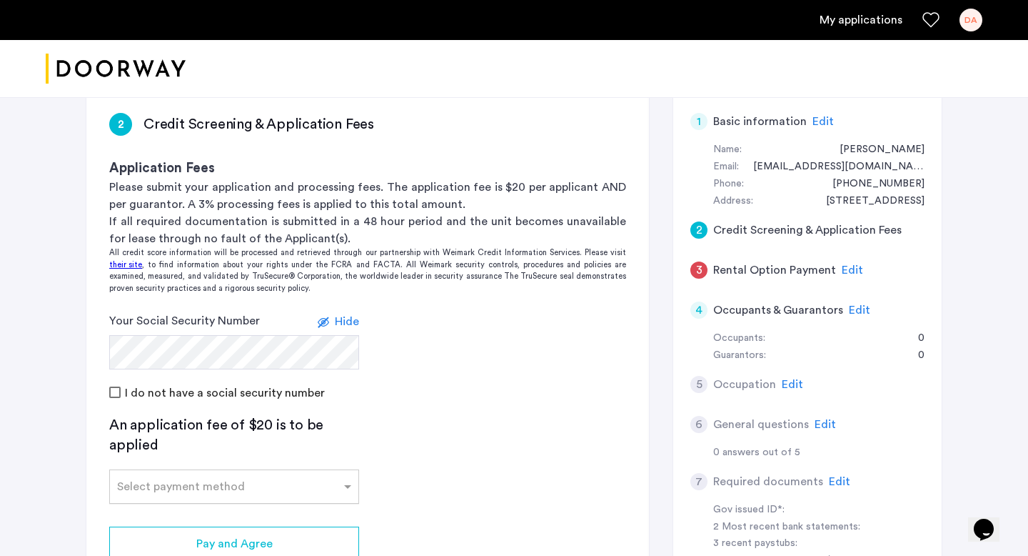
click at [194, 488] on input "text" at bounding box center [220, 483] width 206 height 10
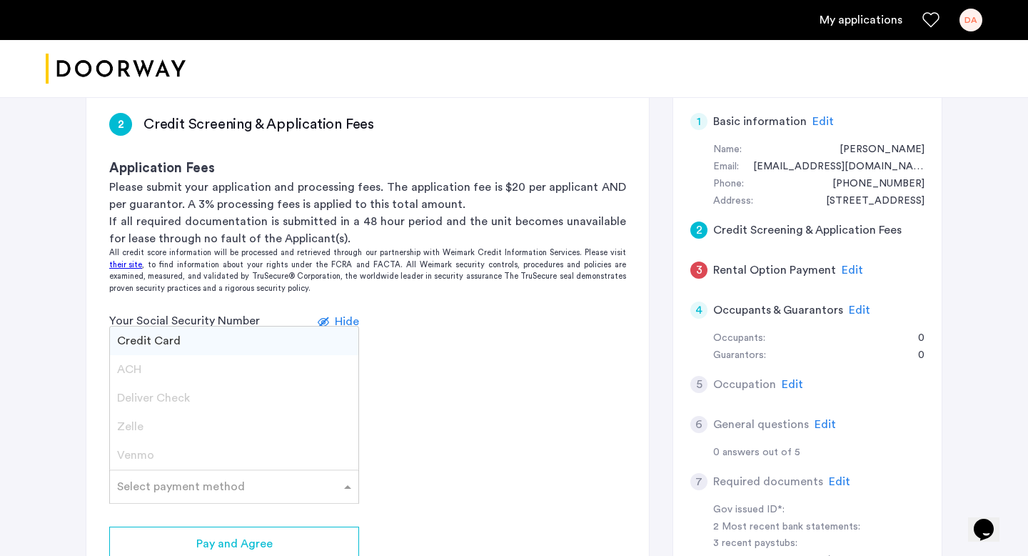
click at [204, 335] on div "Credit Card" at bounding box center [234, 340] width 249 height 29
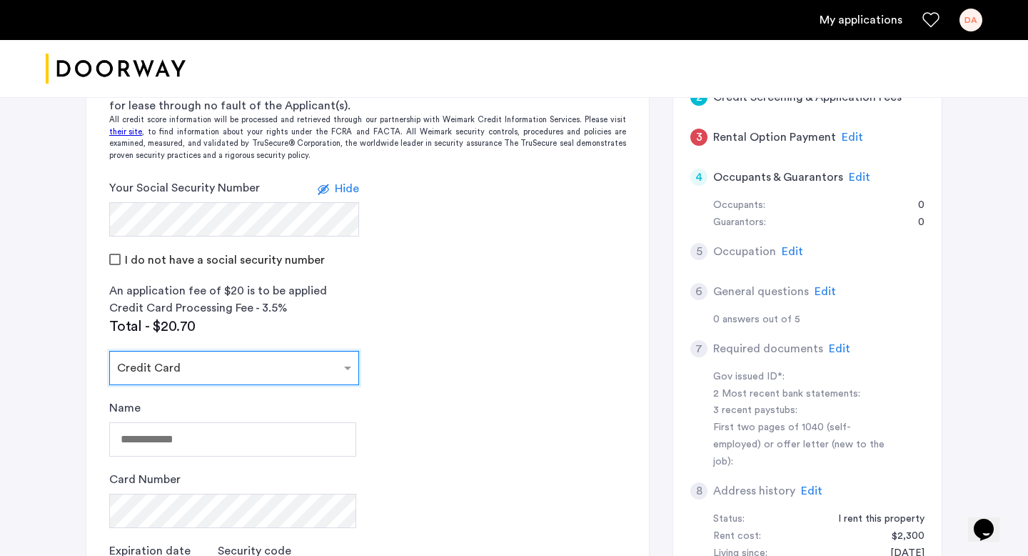
scroll to position [365, 0]
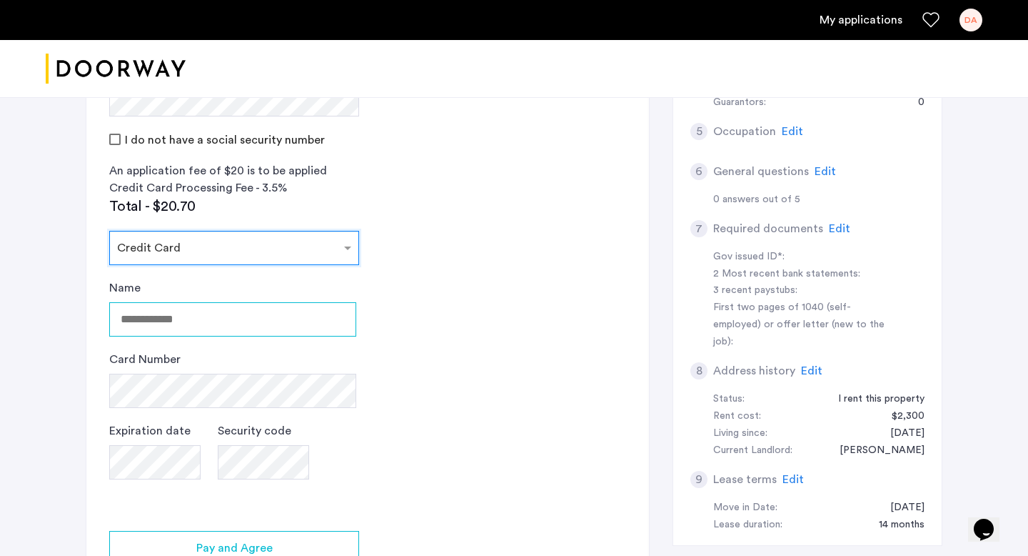
click at [199, 329] on input "Name" at bounding box center [232, 319] width 247 height 34
type input "*********"
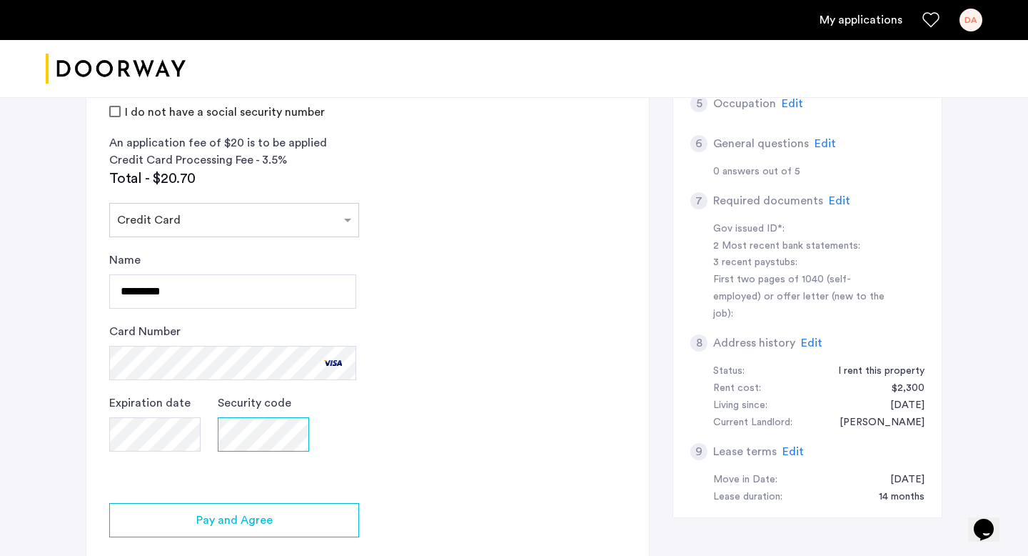
scroll to position [445, 0]
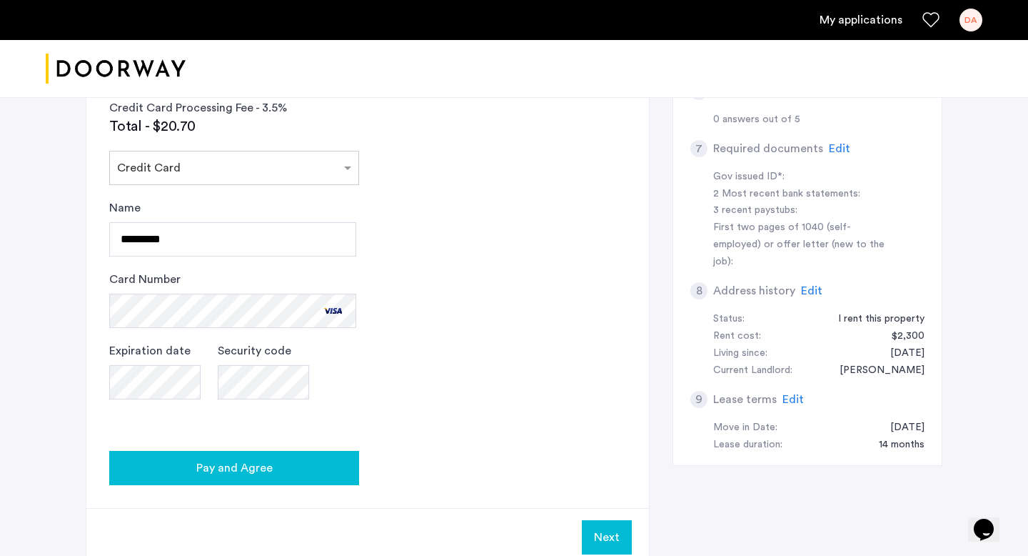
click at [280, 462] on div "Pay and Agree" at bounding box center [234, 467] width 227 height 17
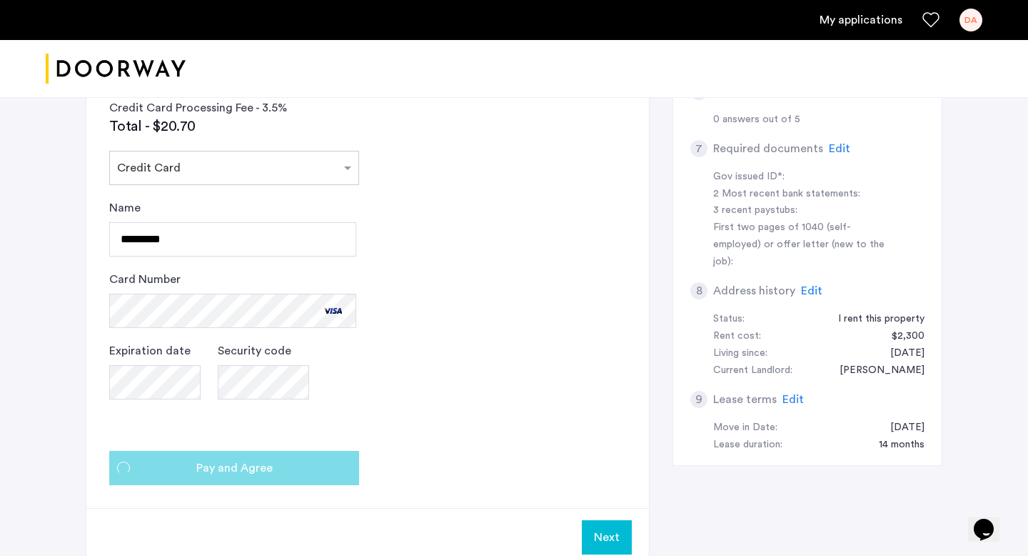
scroll to position [0, 0]
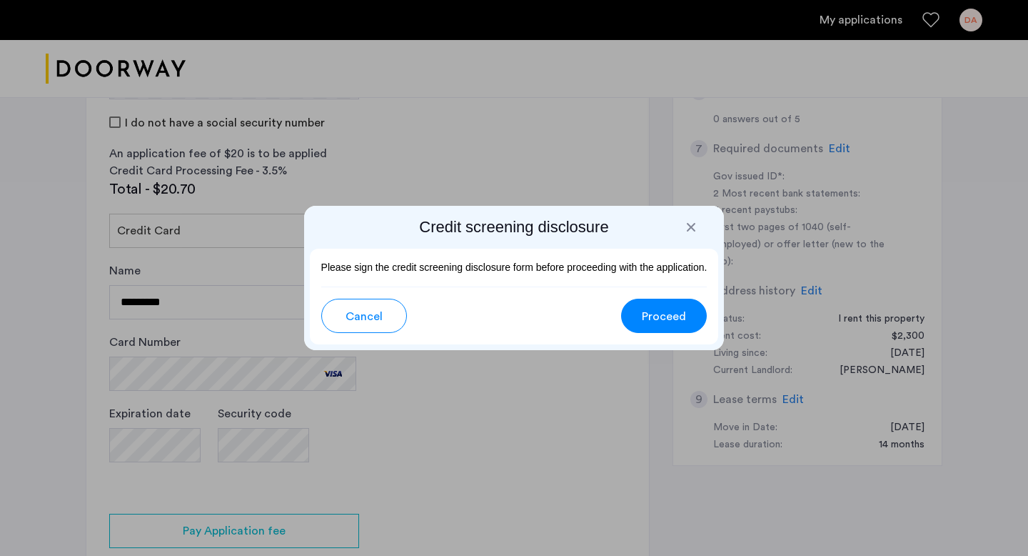
click at [678, 321] on span "Proceed" at bounding box center [664, 316] width 44 height 17
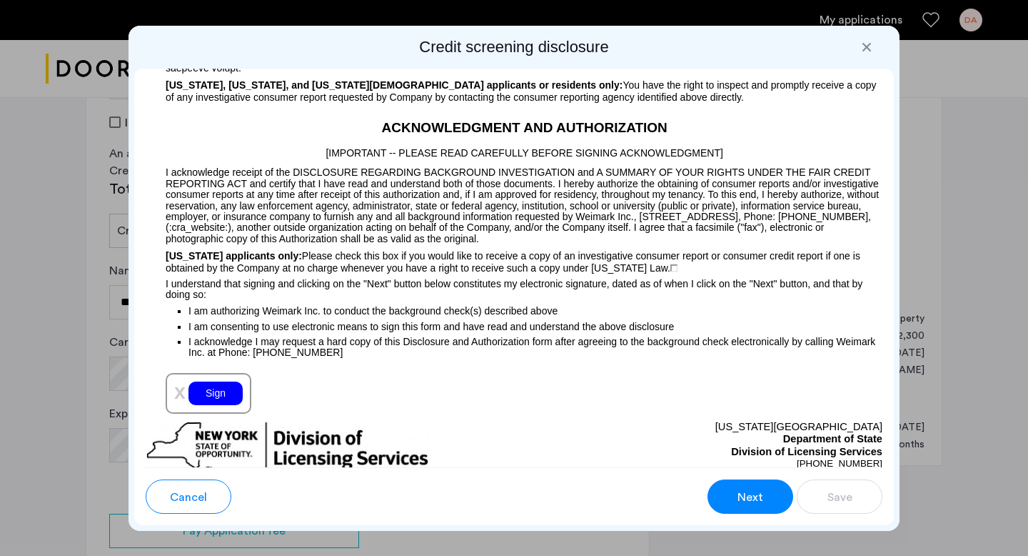
scroll to position [1457, 0]
click at [215, 395] on div "Sign" at bounding box center [216, 394] width 54 height 24
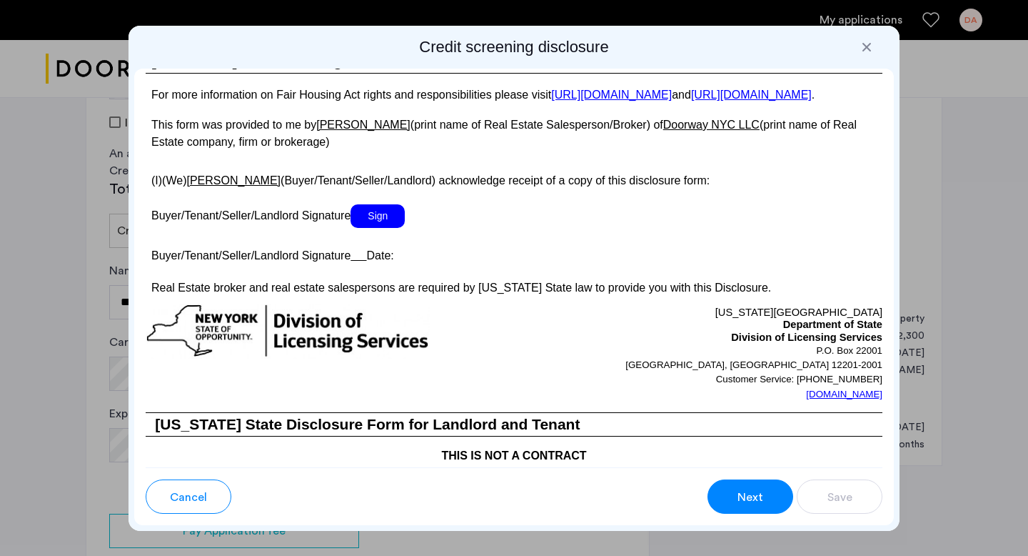
scroll to position [2686, 0]
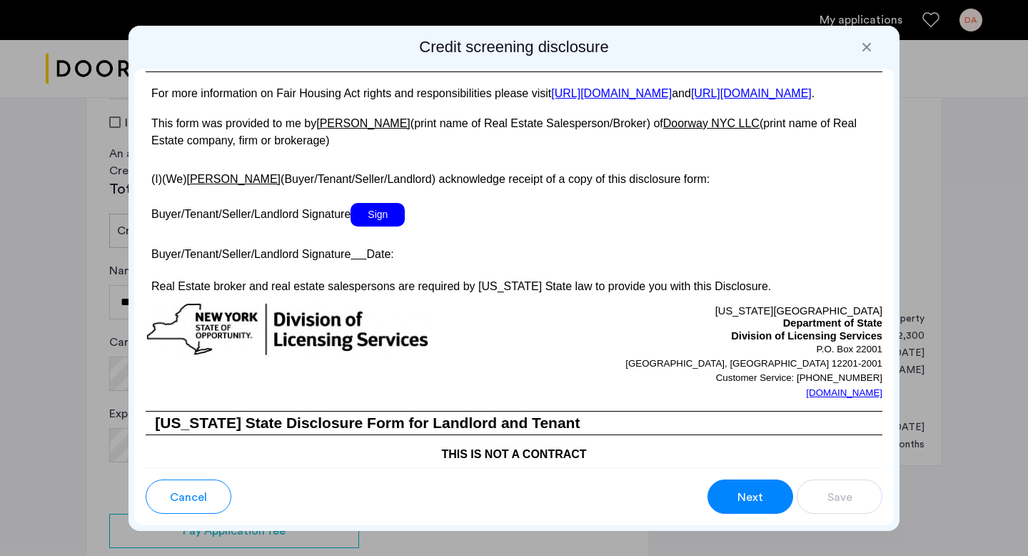
click at [376, 224] on span "Sign" at bounding box center [378, 215] width 54 height 24
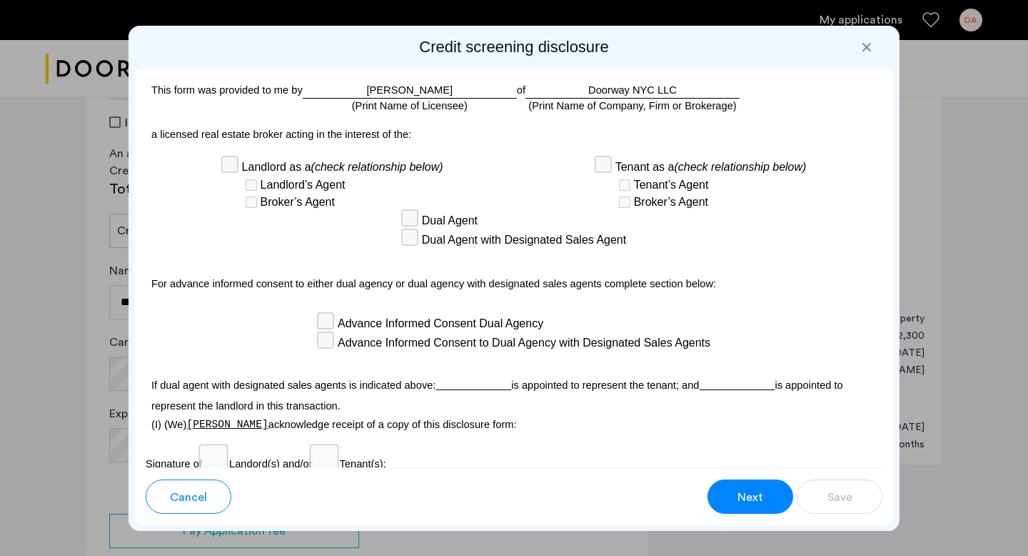
scroll to position [4067, 0]
click at [334, 313] on div "Advance Informed Consent Dual Agency" at bounding box center [514, 322] width 393 height 19
click at [178, 471] on div "Sign" at bounding box center [173, 483] width 54 height 24
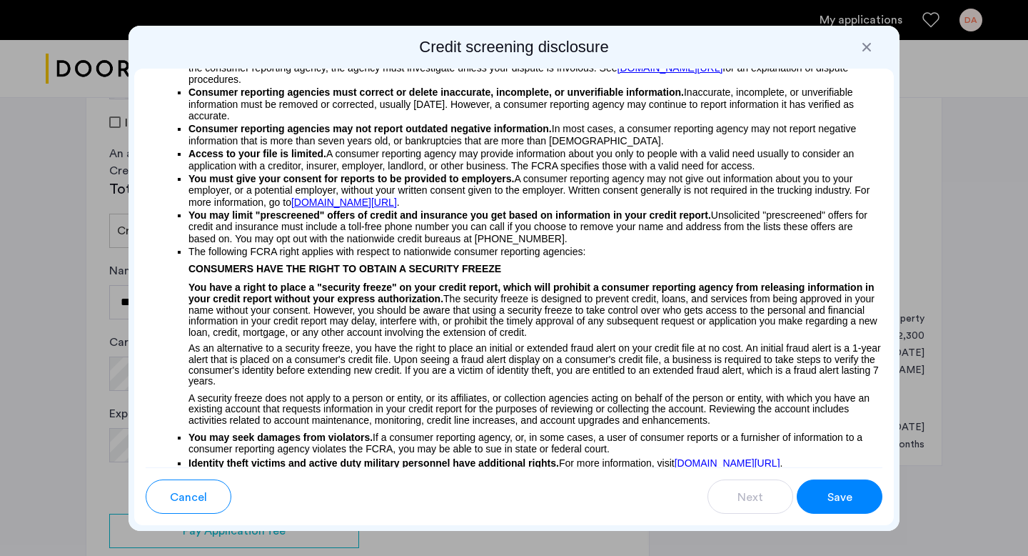
scroll to position [0, 0]
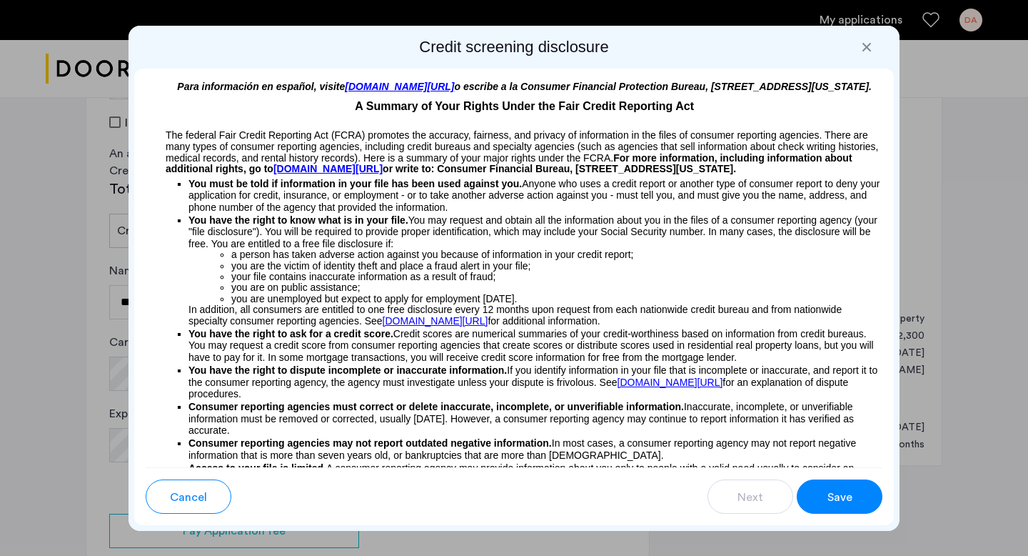
drag, startPoint x: 161, startPoint y: 144, endPoint x: 169, endPoint y: 144, distance: 7.9
click at [169, 144] on p "The federal Fair Credit Reporting Act (FCRA) promotes the accuracy, fairness, a…" at bounding box center [514, 152] width 737 height 45
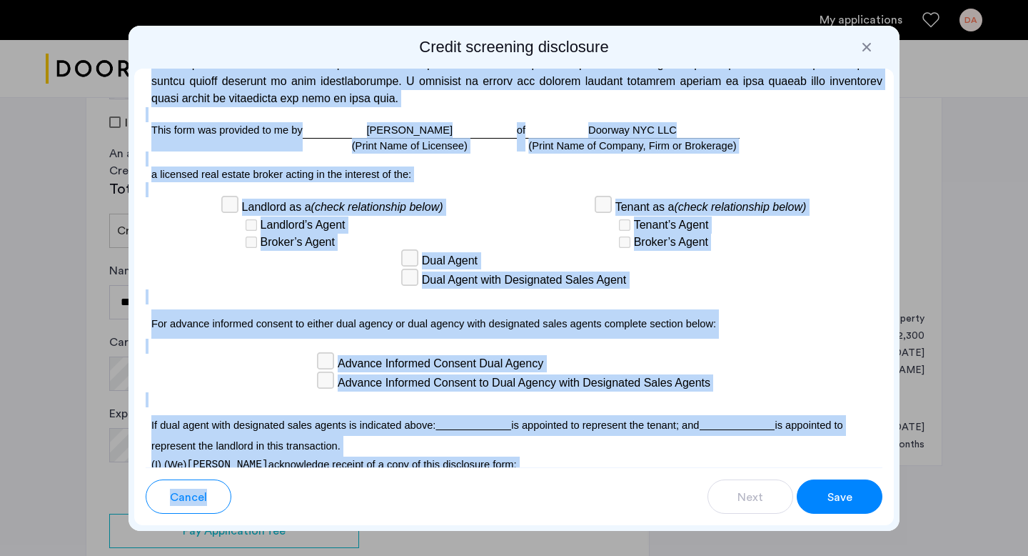
scroll to position [4213, 0]
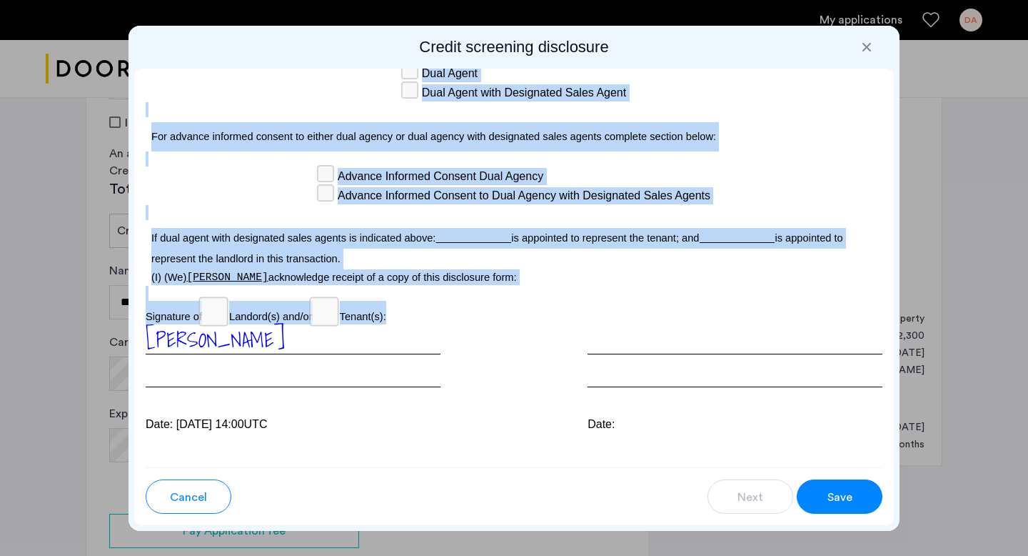
drag, startPoint x: 169, startPoint y: 144, endPoint x: 436, endPoint y: 296, distance: 308.0
click at [436, 296] on div "Para información en español, visite [DOMAIN_NAME][URL] o escribe a la Consumer …" at bounding box center [514, 268] width 760 height 398
copy div "The federal Fair Credit Reporting Act (FCRA) promotes the accuracy, fairness, a…"
click at [836, 500] on span "Save" at bounding box center [840, 496] width 25 height 17
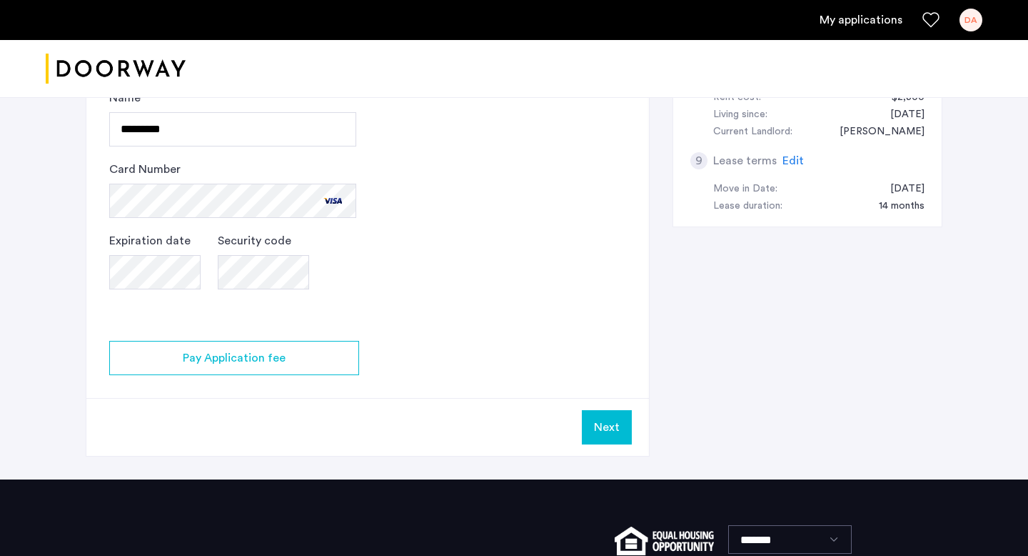
scroll to position [688, 0]
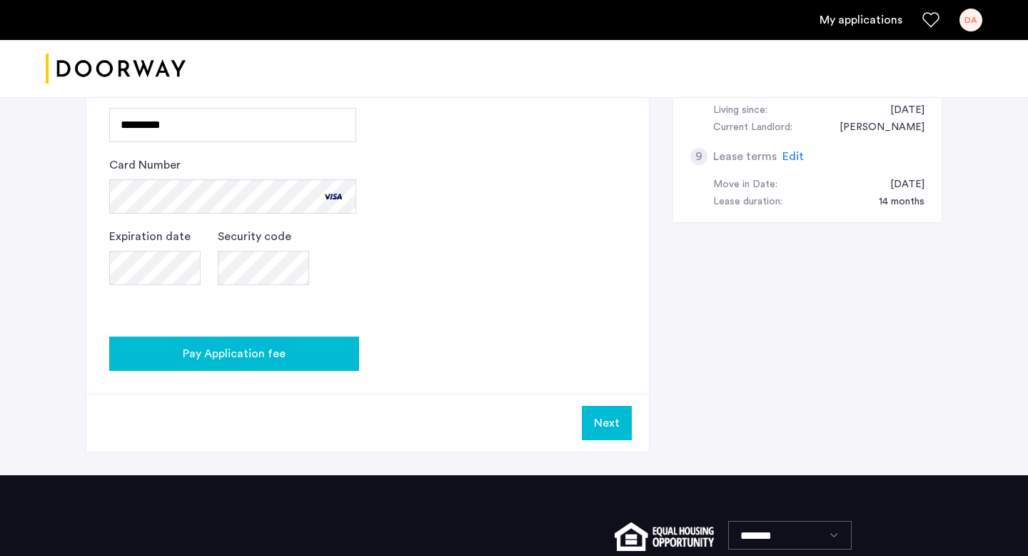
click at [255, 354] on span "Pay Application fee" at bounding box center [234, 353] width 103 height 17
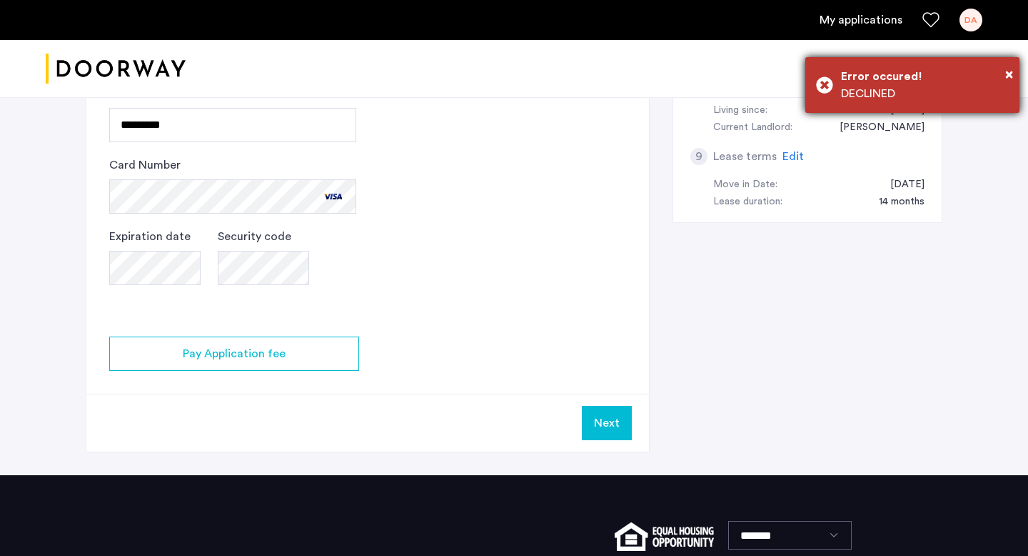
click at [861, 93] on div "DECLINED" at bounding box center [925, 93] width 168 height 17
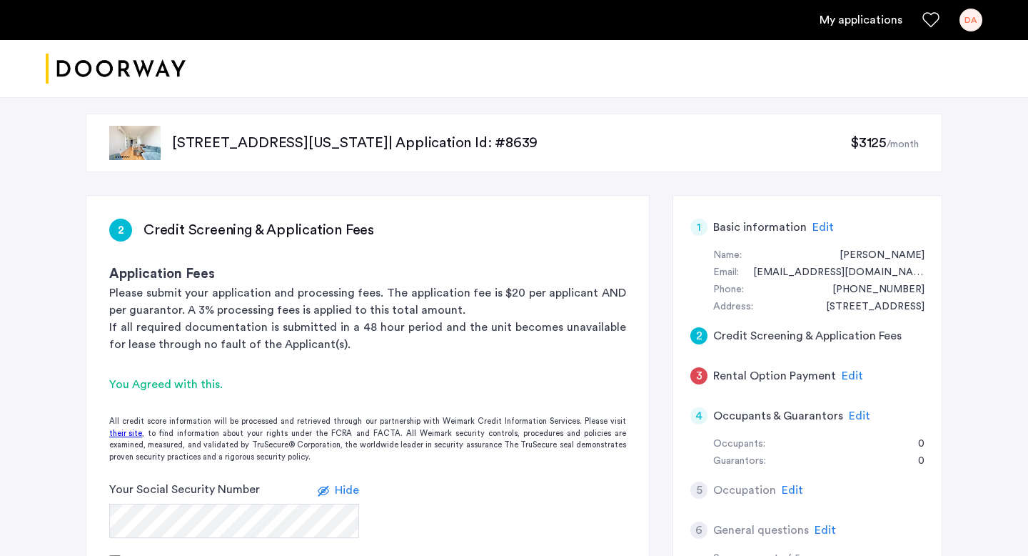
scroll to position [0, 0]
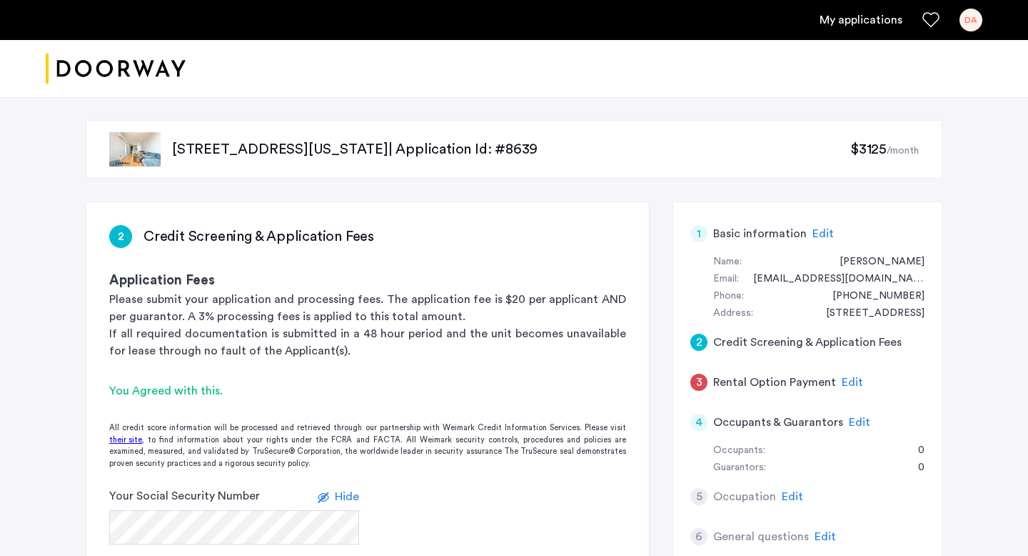
click at [819, 232] on span "Edit" at bounding box center [823, 233] width 21 height 11
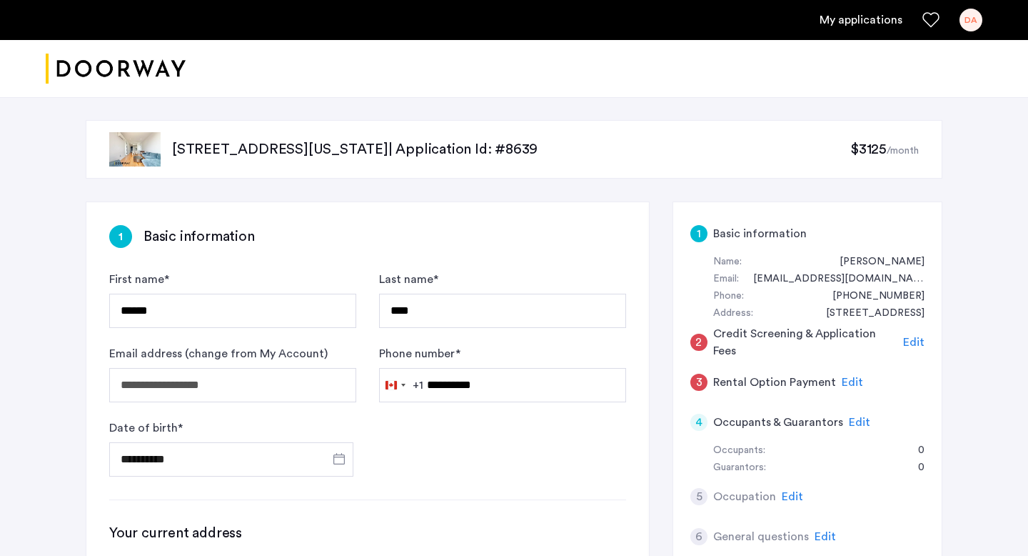
click at [726, 242] on div "1 Basic information" at bounding box center [808, 234] width 234 height 40
click at [856, 16] on link "My applications" at bounding box center [861, 19] width 83 height 17
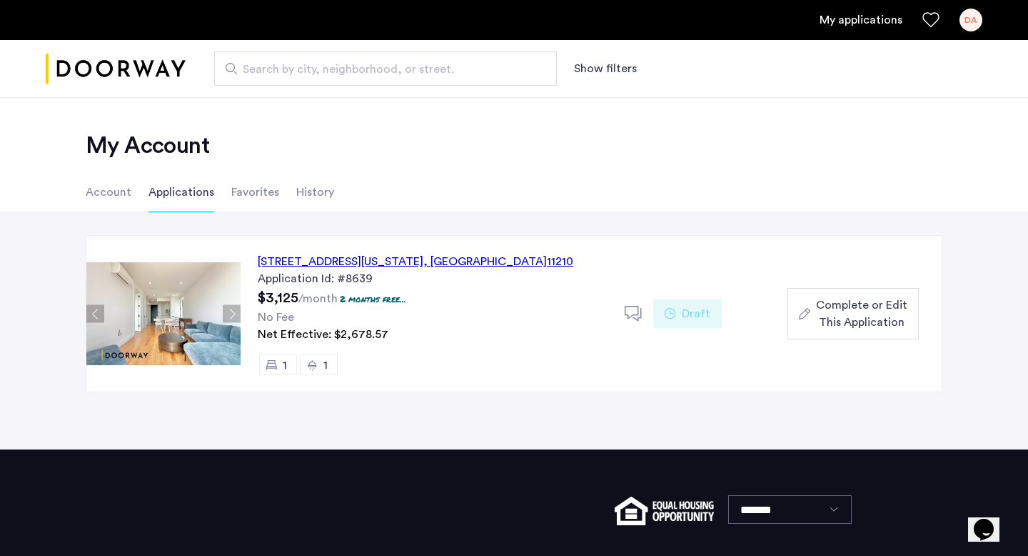
click at [837, 321] on span "Complete or Edit This Application" at bounding box center [861, 313] width 91 height 34
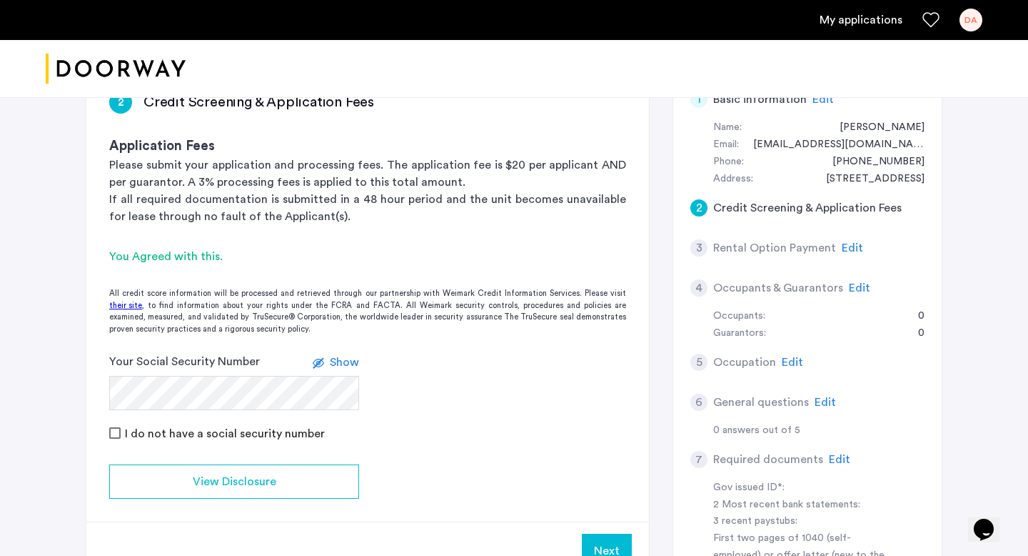
scroll to position [138, 0]
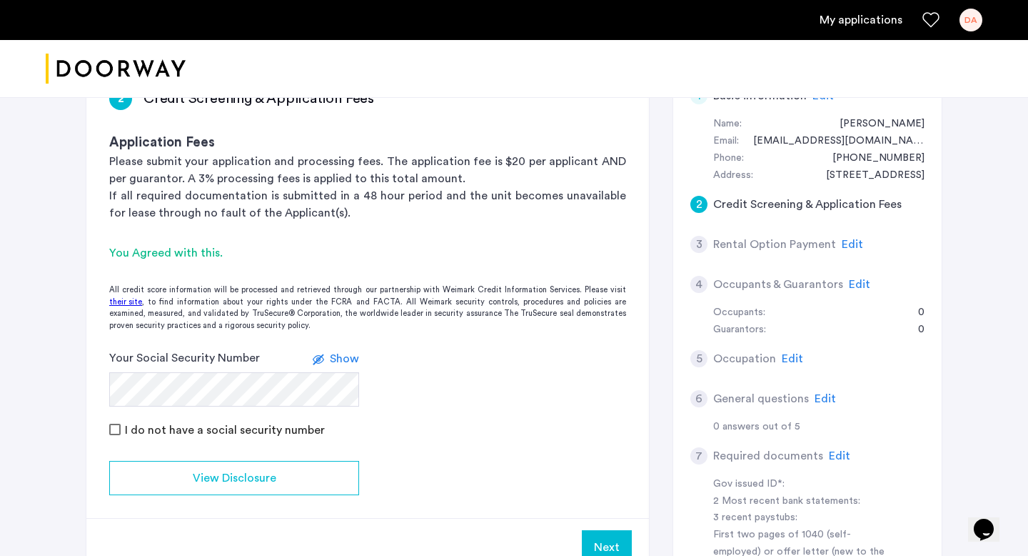
click at [330, 356] on label at bounding box center [321, 358] width 17 height 17
click at [330, 356] on label at bounding box center [326, 358] width 17 height 17
click at [330, 356] on label at bounding box center [321, 358] width 17 height 17
click at [330, 356] on label at bounding box center [326, 358] width 17 height 17
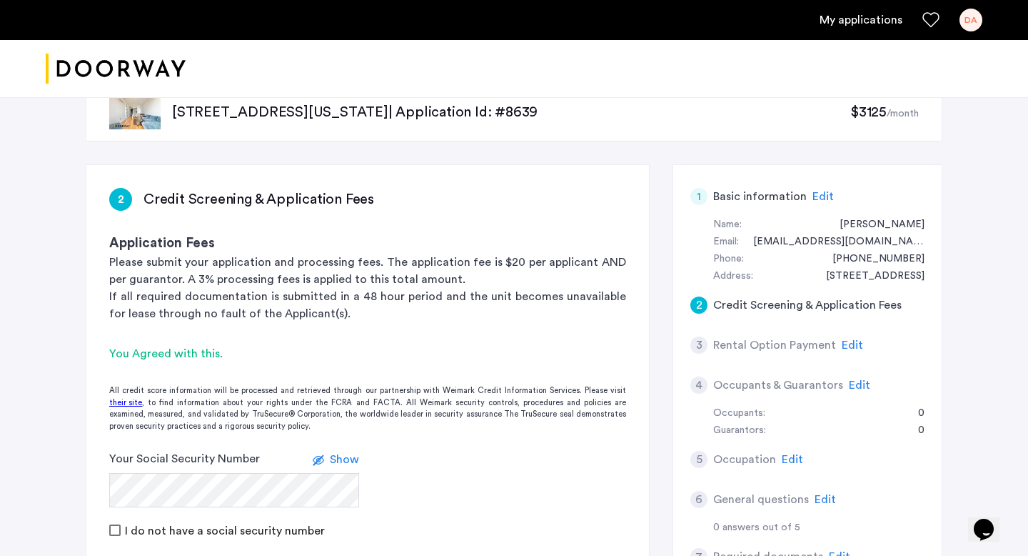
scroll to position [0, 0]
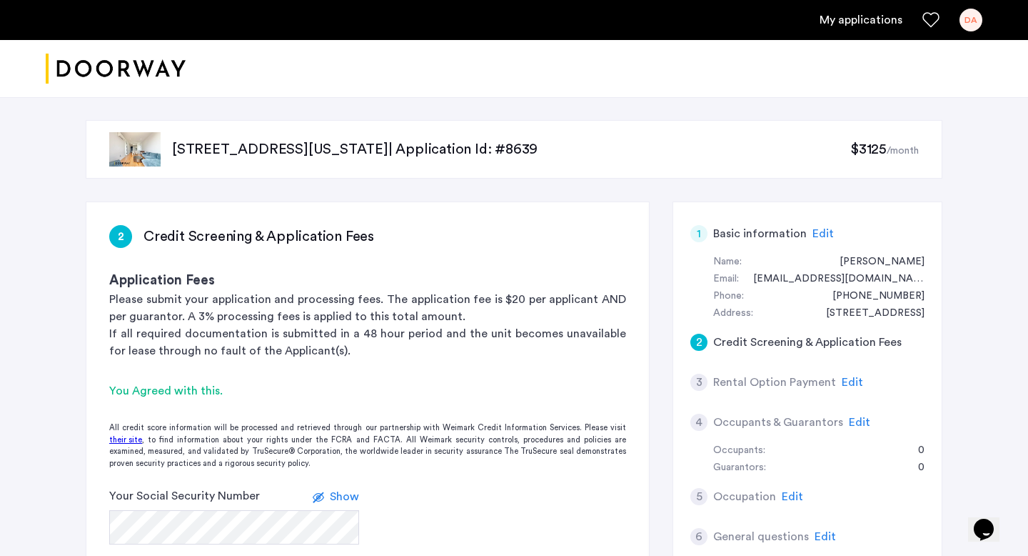
click at [813, 236] on span "Edit" at bounding box center [823, 233] width 21 height 11
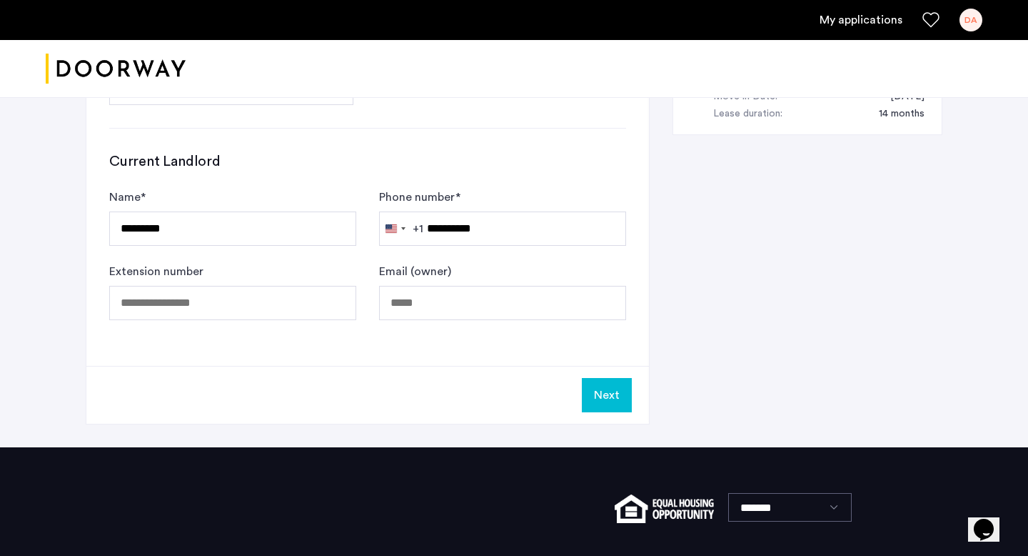
scroll to position [796, 0]
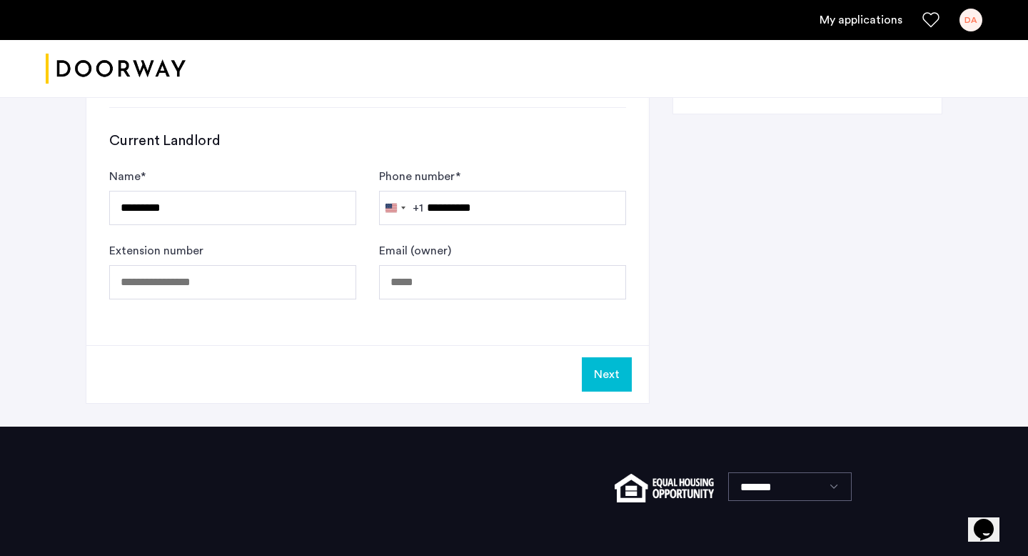
click at [616, 370] on button "Next" at bounding box center [607, 374] width 50 height 34
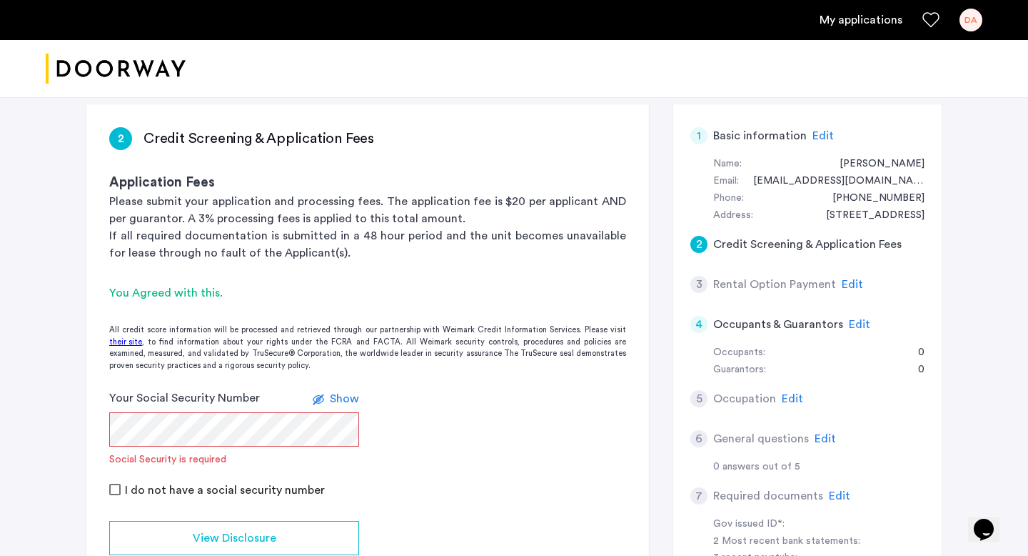
scroll to position [111, 0]
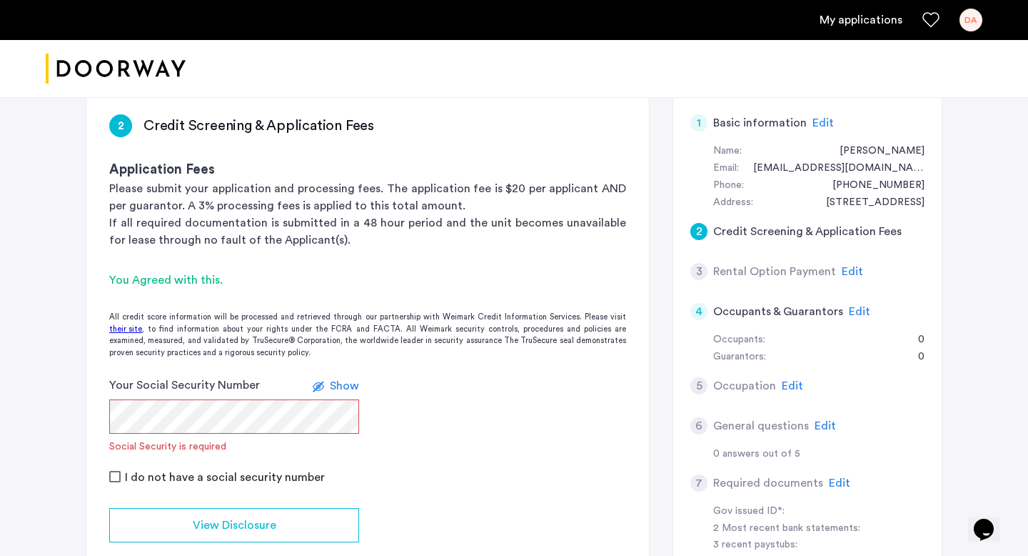
click at [335, 389] on span "Show" at bounding box center [344, 385] width 29 height 11
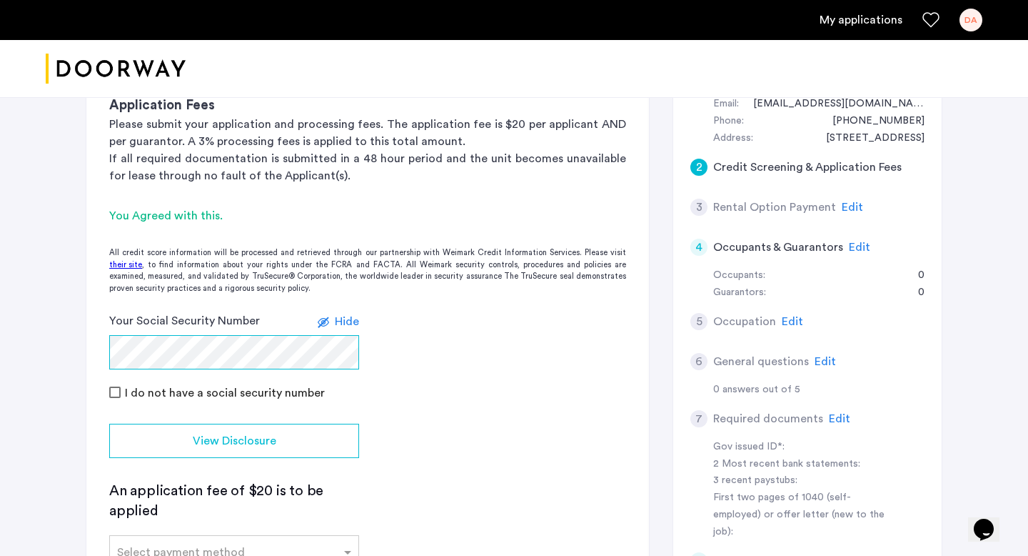
scroll to position [226, 0]
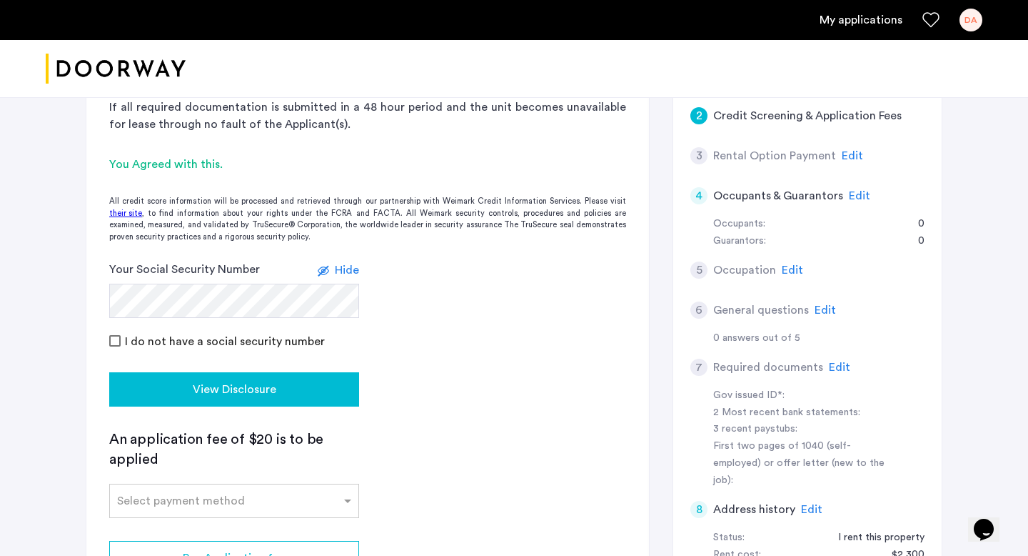
click at [228, 402] on button "View Disclosure" at bounding box center [234, 389] width 250 height 34
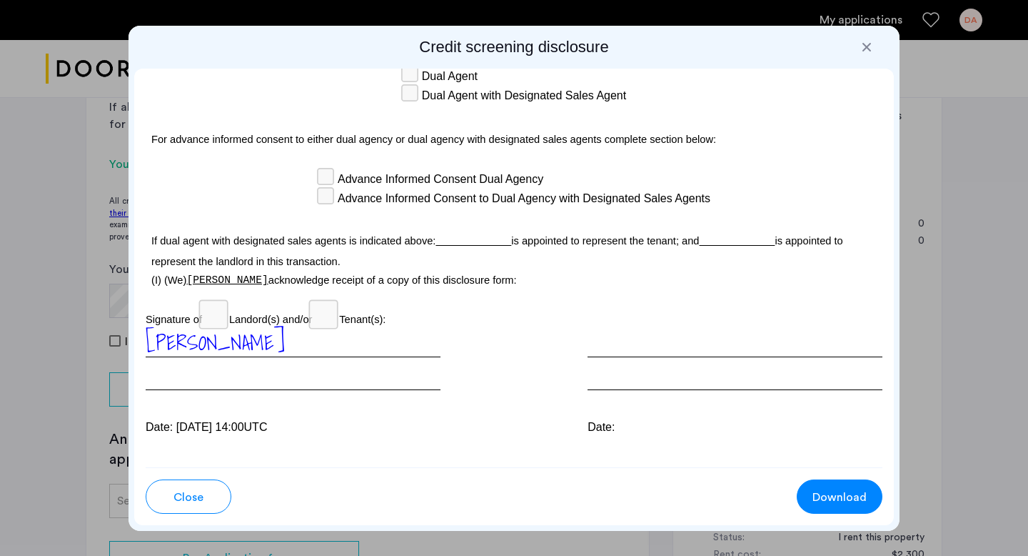
scroll to position [4213, 0]
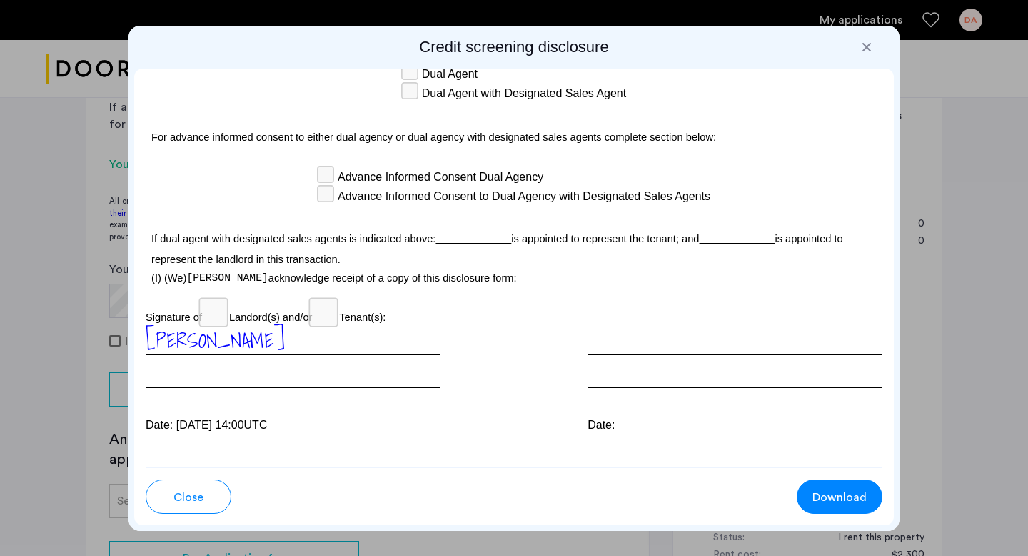
click at [868, 494] on button "Download" at bounding box center [840, 496] width 86 height 34
click at [189, 515] on div "Close Download" at bounding box center [514, 496] width 760 height 58
click at [190, 493] on span "Close" at bounding box center [189, 496] width 30 height 17
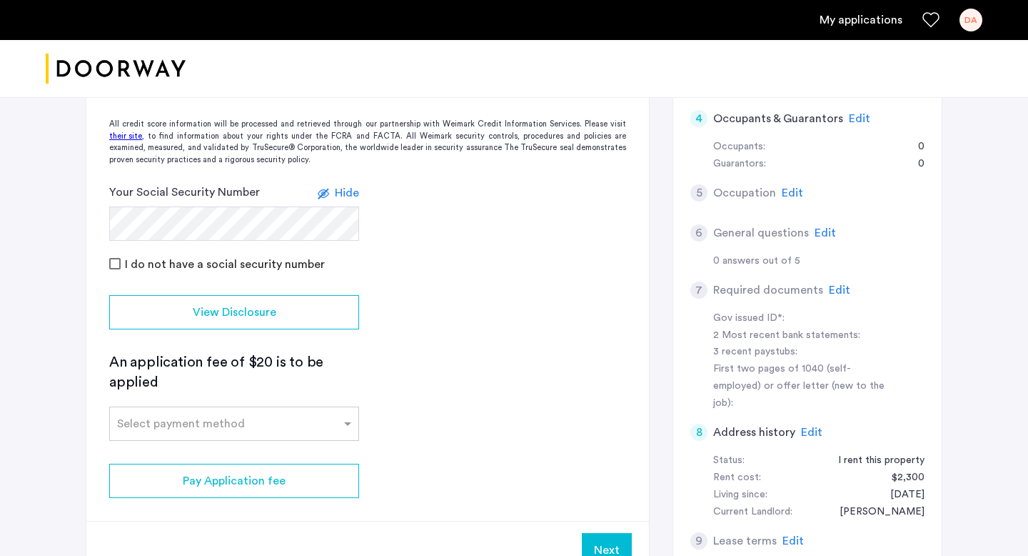
scroll to position [390, 0]
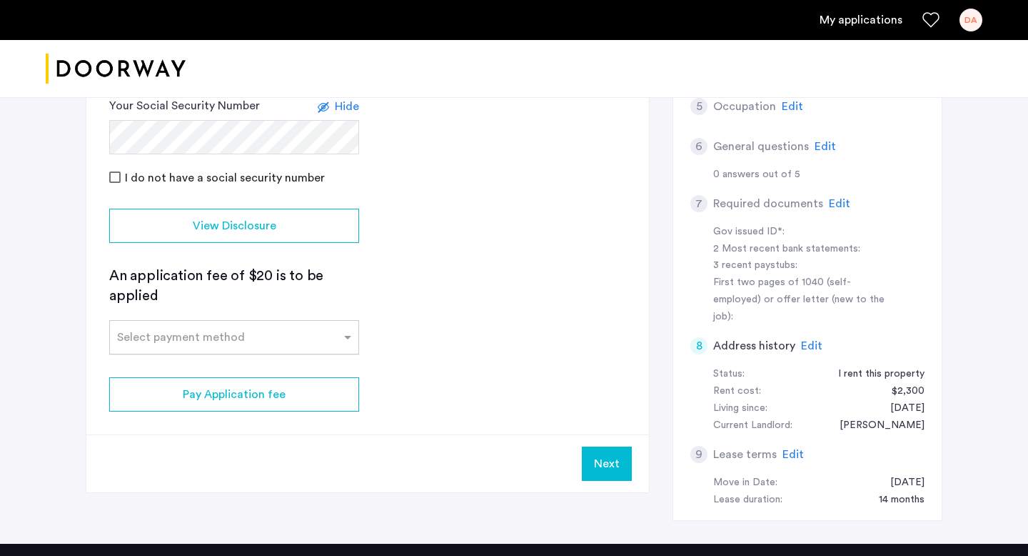
click at [241, 343] on div "Select payment method" at bounding box center [225, 337] width 231 height 17
click at [226, 367] on div "Credit Card" at bounding box center [234, 368] width 249 height 29
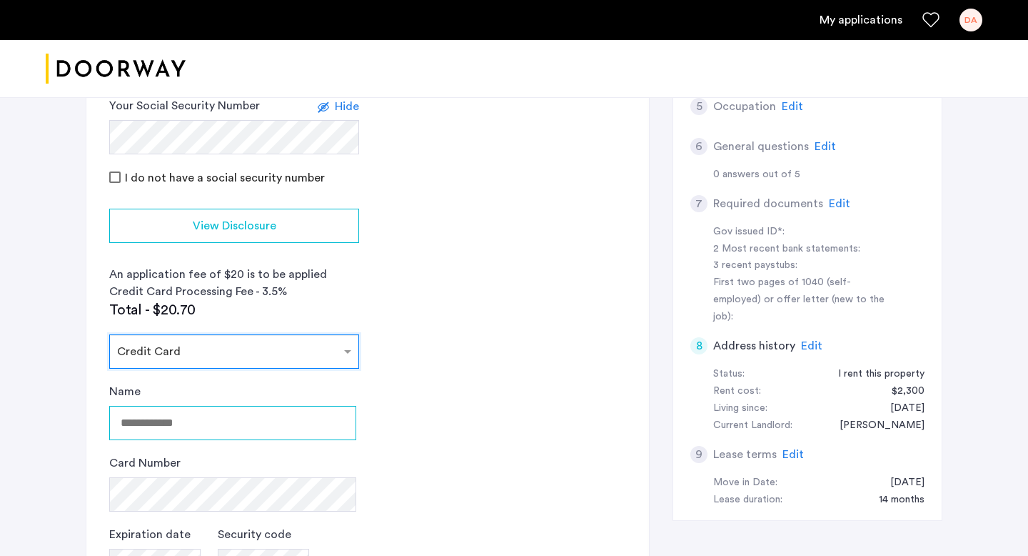
click at [188, 422] on input "Name" at bounding box center [232, 423] width 247 height 34
type input "*********"
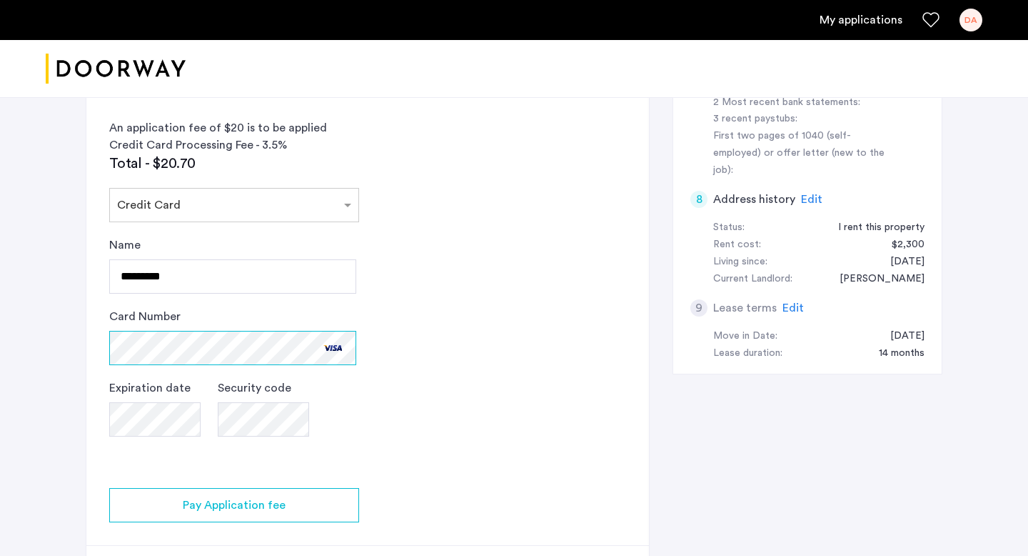
scroll to position [540, 0]
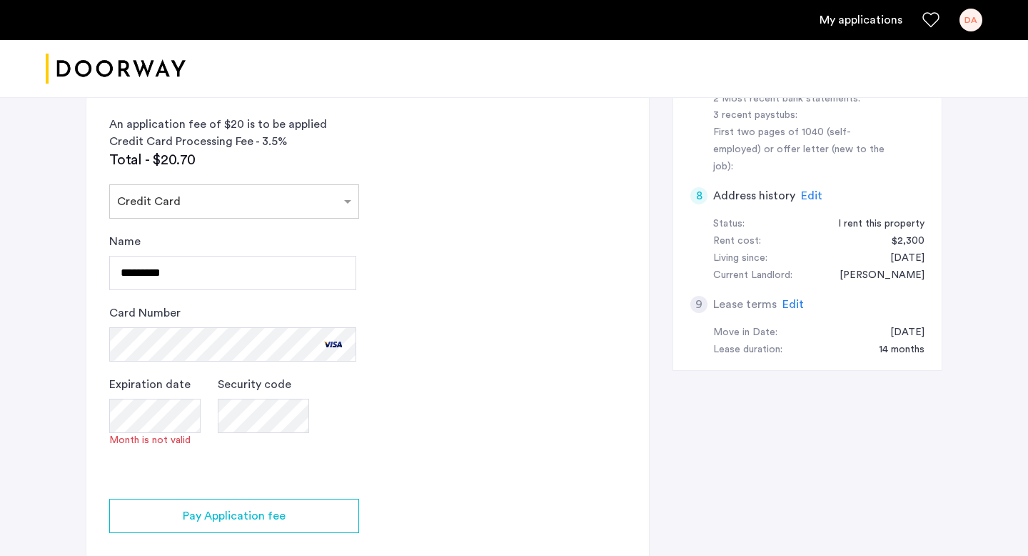
click at [125, 441] on span "Month is not valid" at bounding box center [154, 440] width 91 height 14
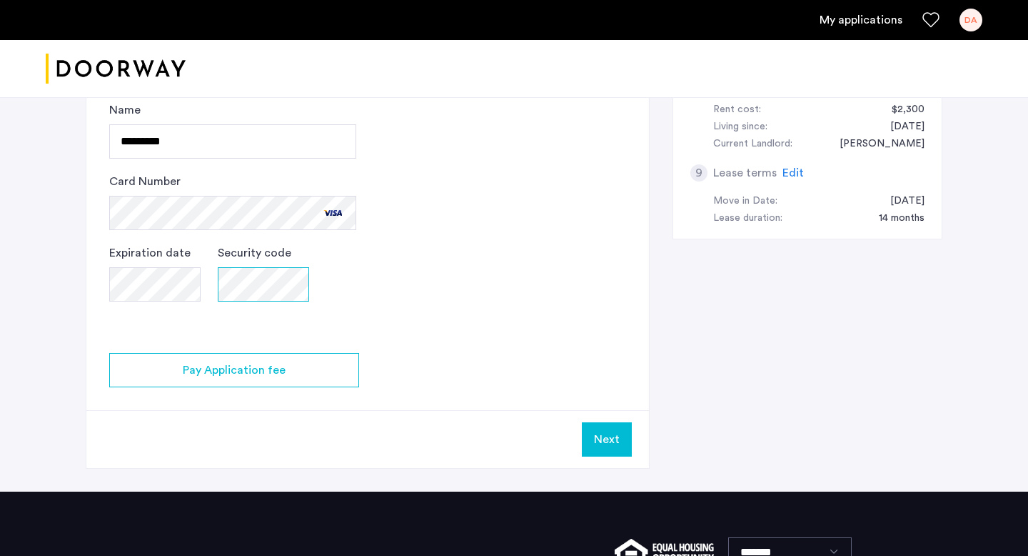
scroll to position [707, 0]
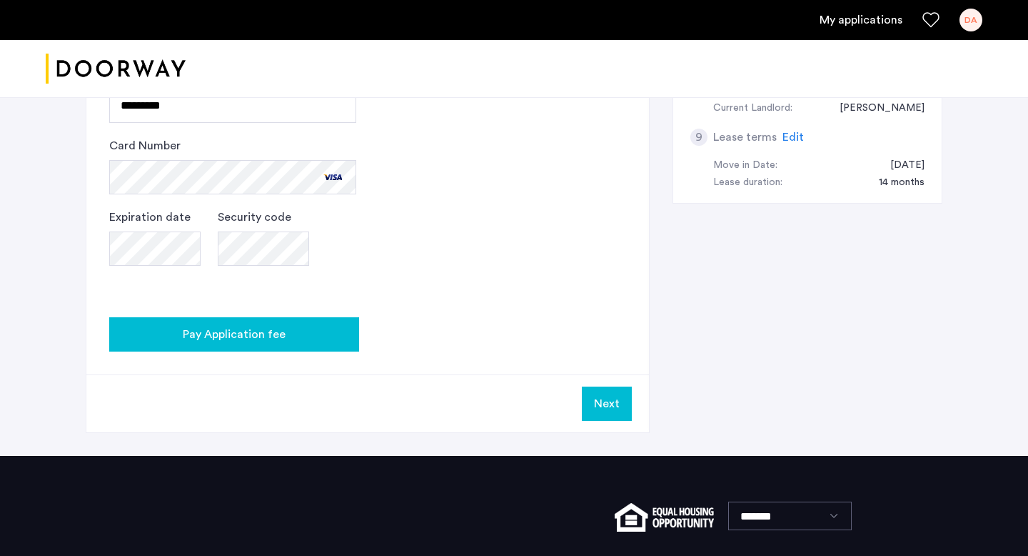
click at [294, 329] on div "Pay Application fee" at bounding box center [234, 334] width 227 height 17
